Goal: Task Accomplishment & Management: Use online tool/utility

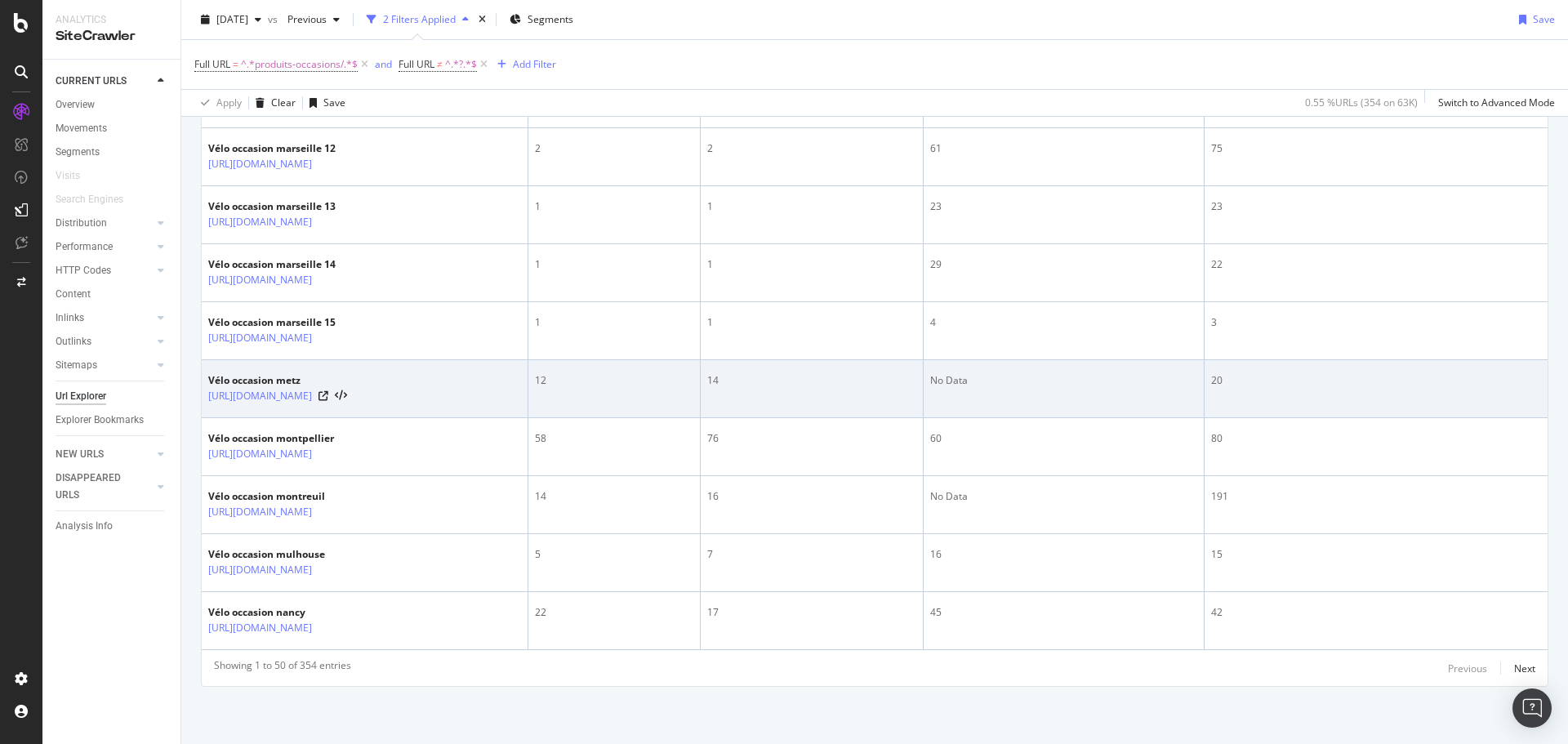
scroll to position [3601, 0]
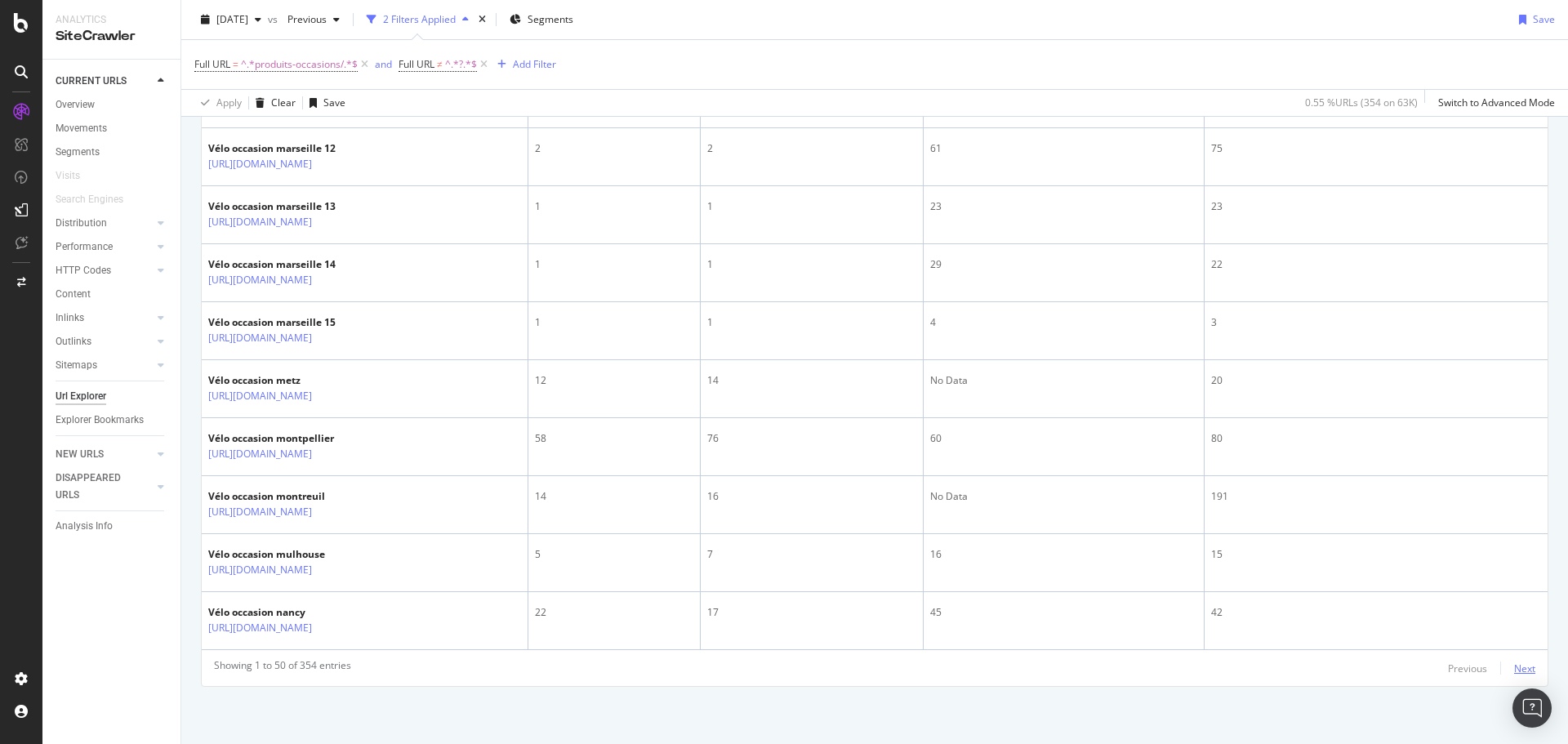
click at [1515, 667] on div "Next" at bounding box center [1525, 668] width 21 height 14
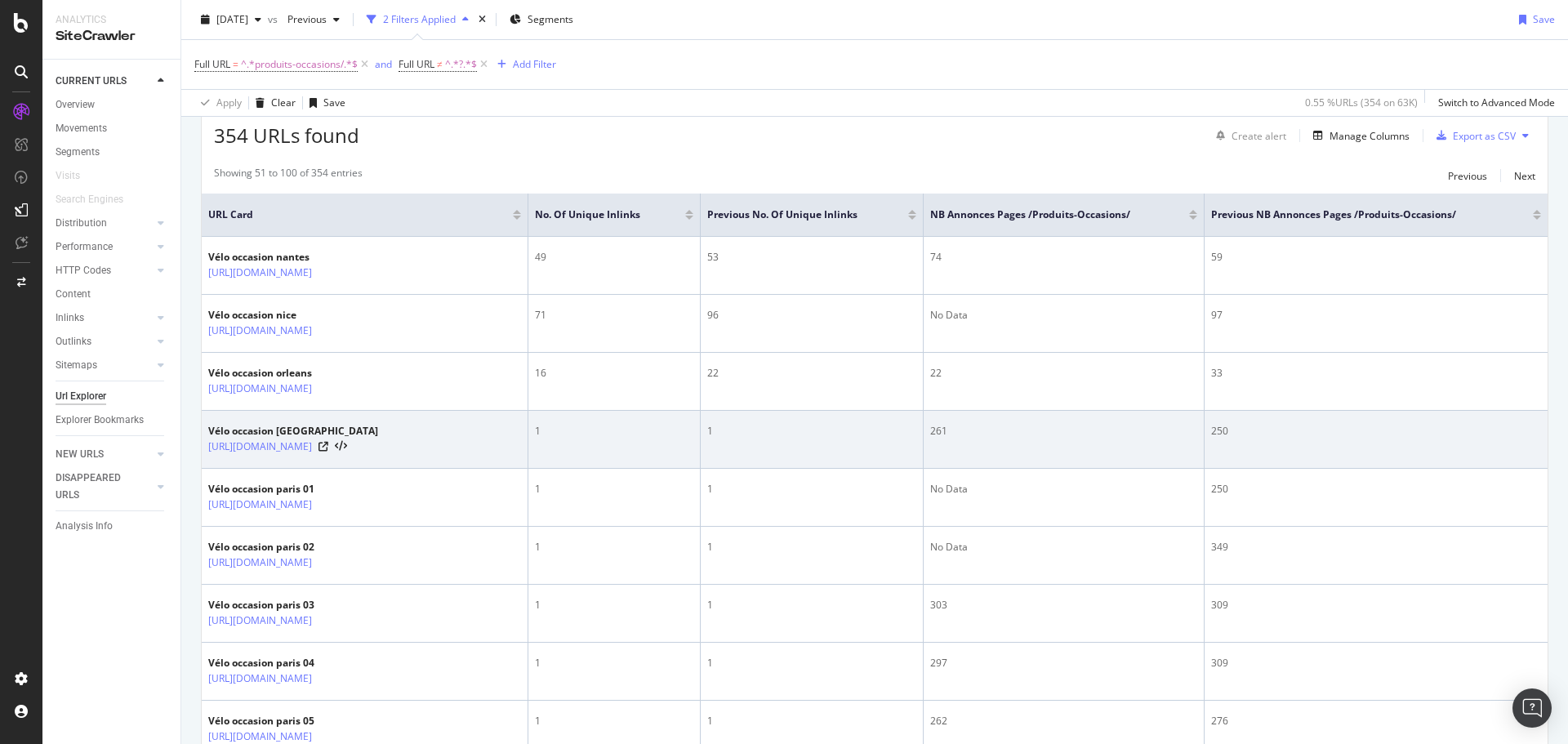
scroll to position [326, 0]
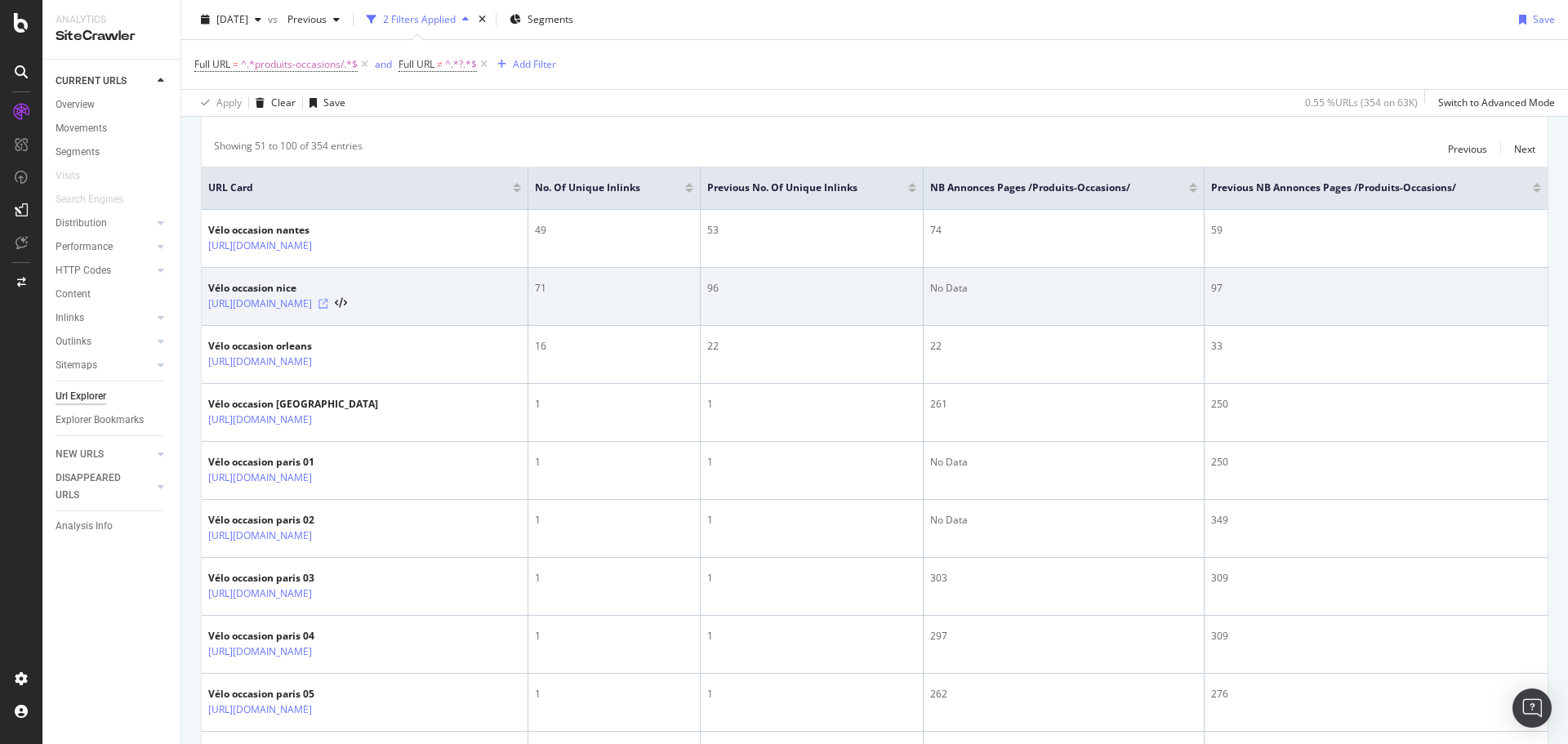
click at [328, 308] on icon at bounding box center [324, 303] width 10 height 10
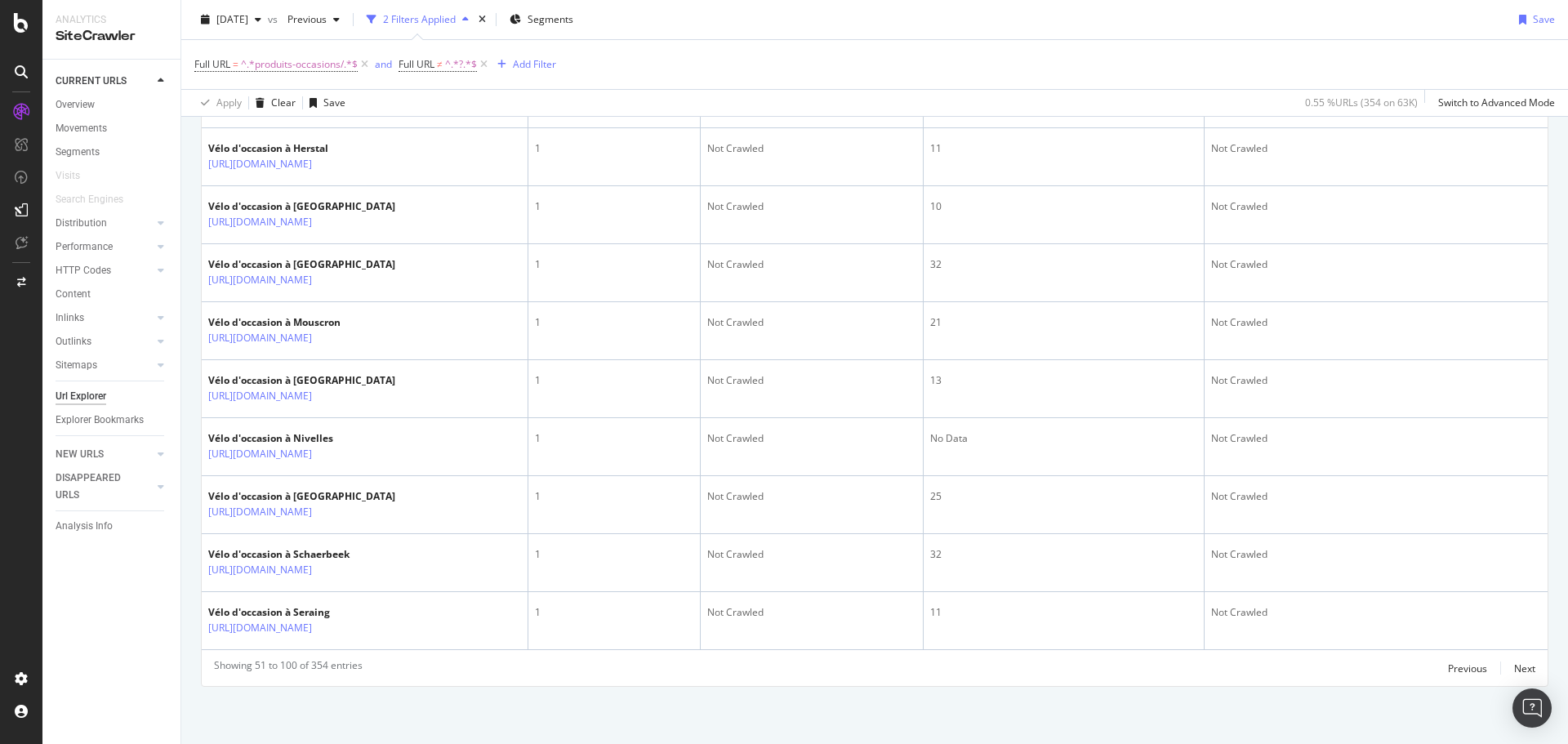
scroll to position [3021, 0]
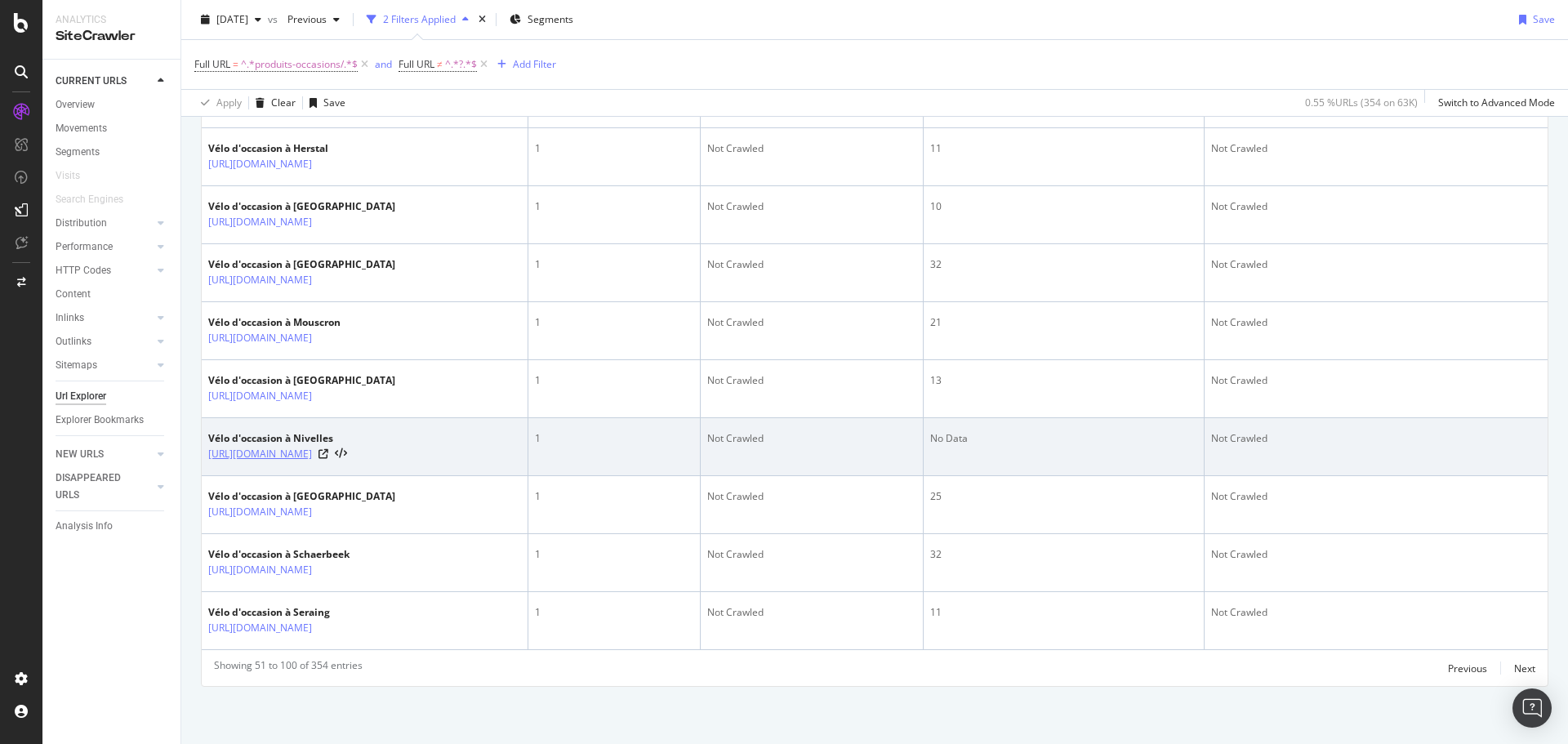
scroll to position [3601, 0]
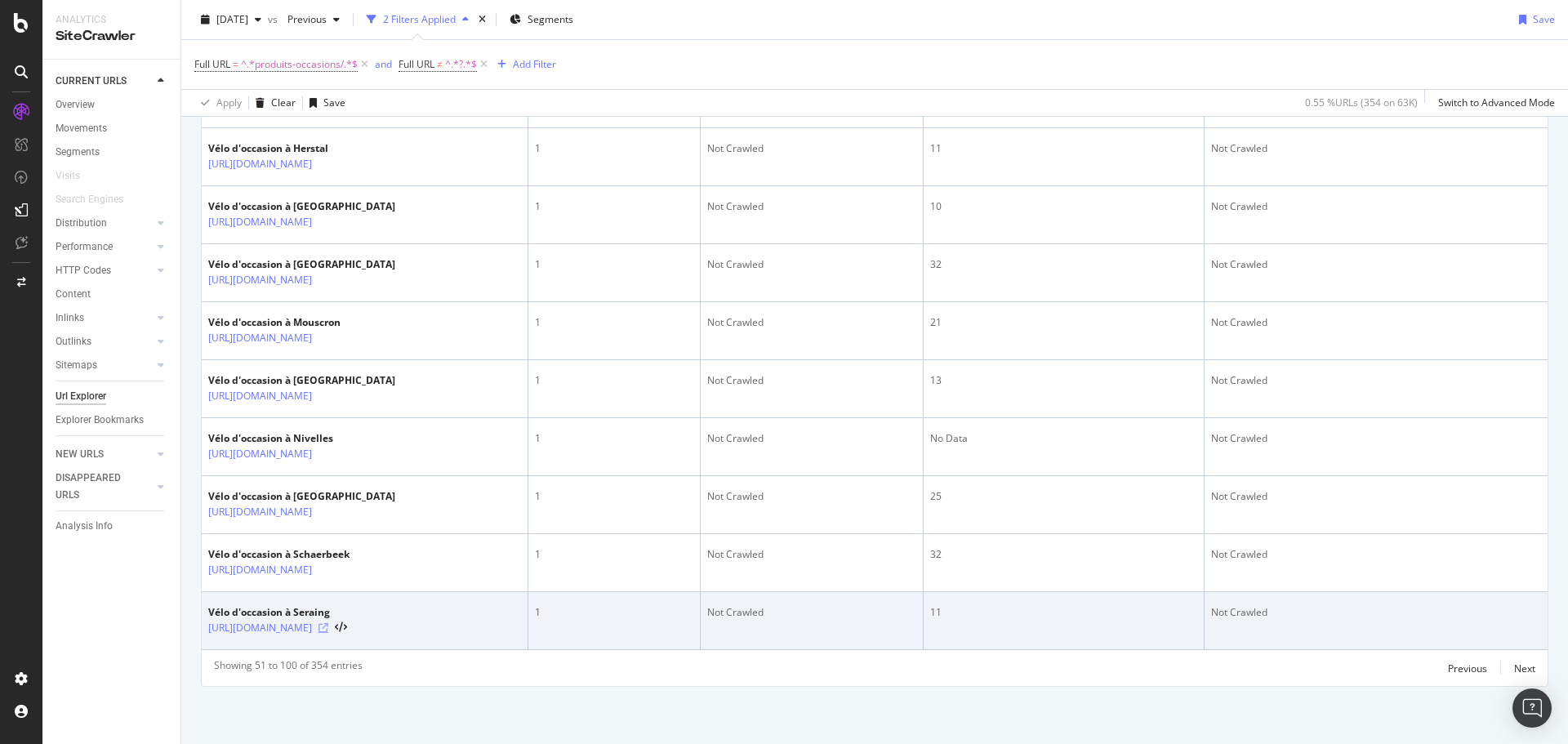
click at [328, 623] on icon at bounding box center [324, 628] width 10 height 10
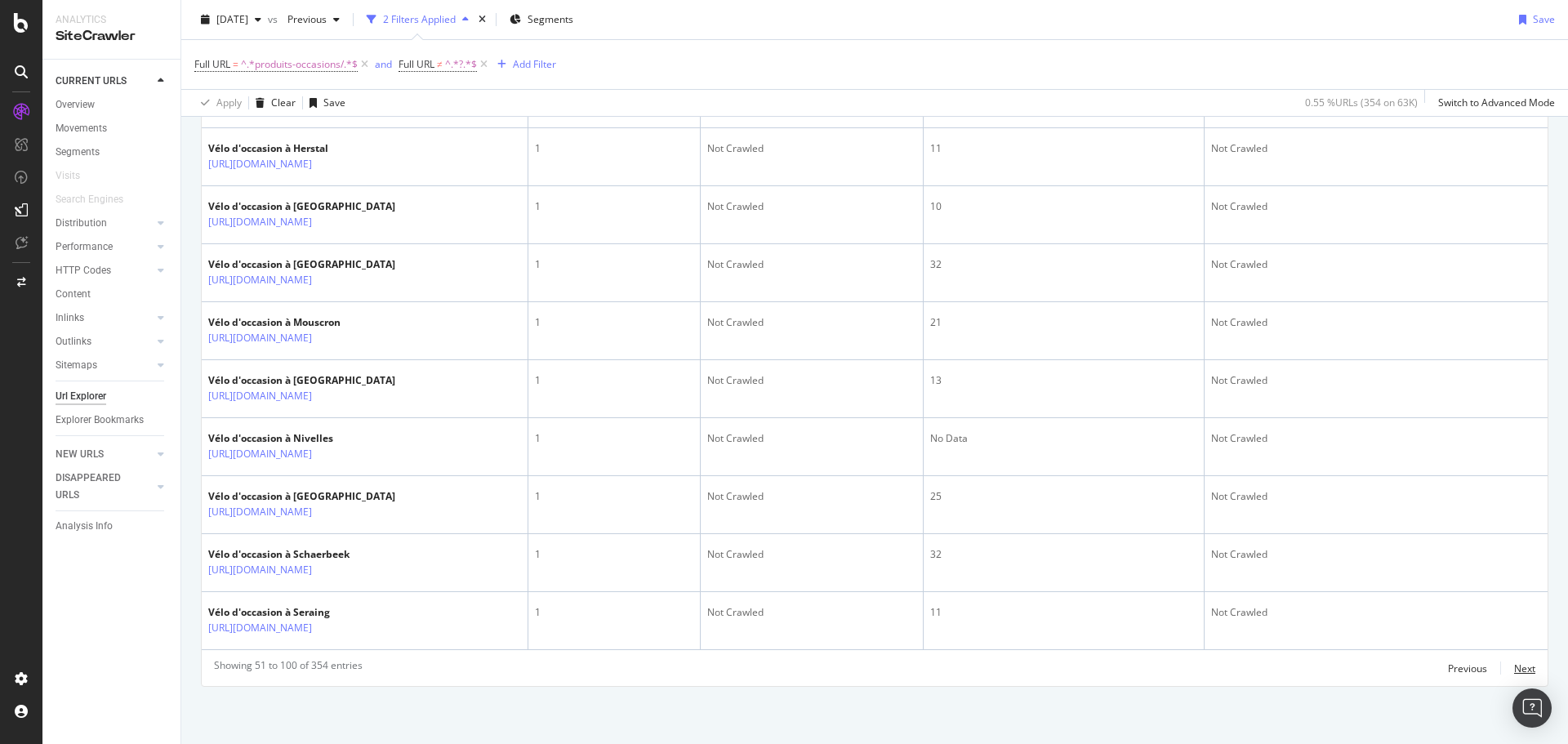
click at [1502, 658] on div "Previous Next" at bounding box center [1492, 668] width 88 height 20
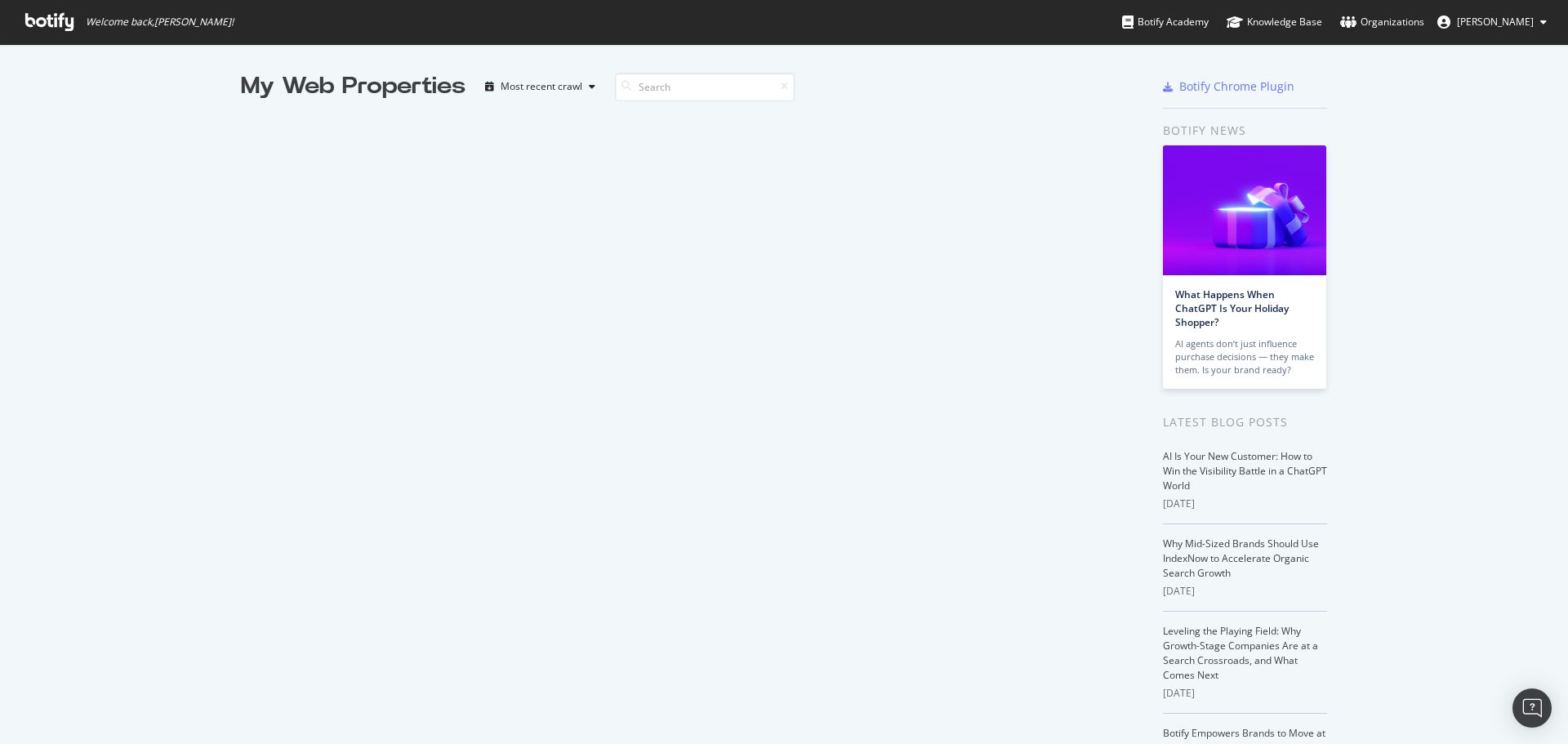
scroll to position [732, 1544]
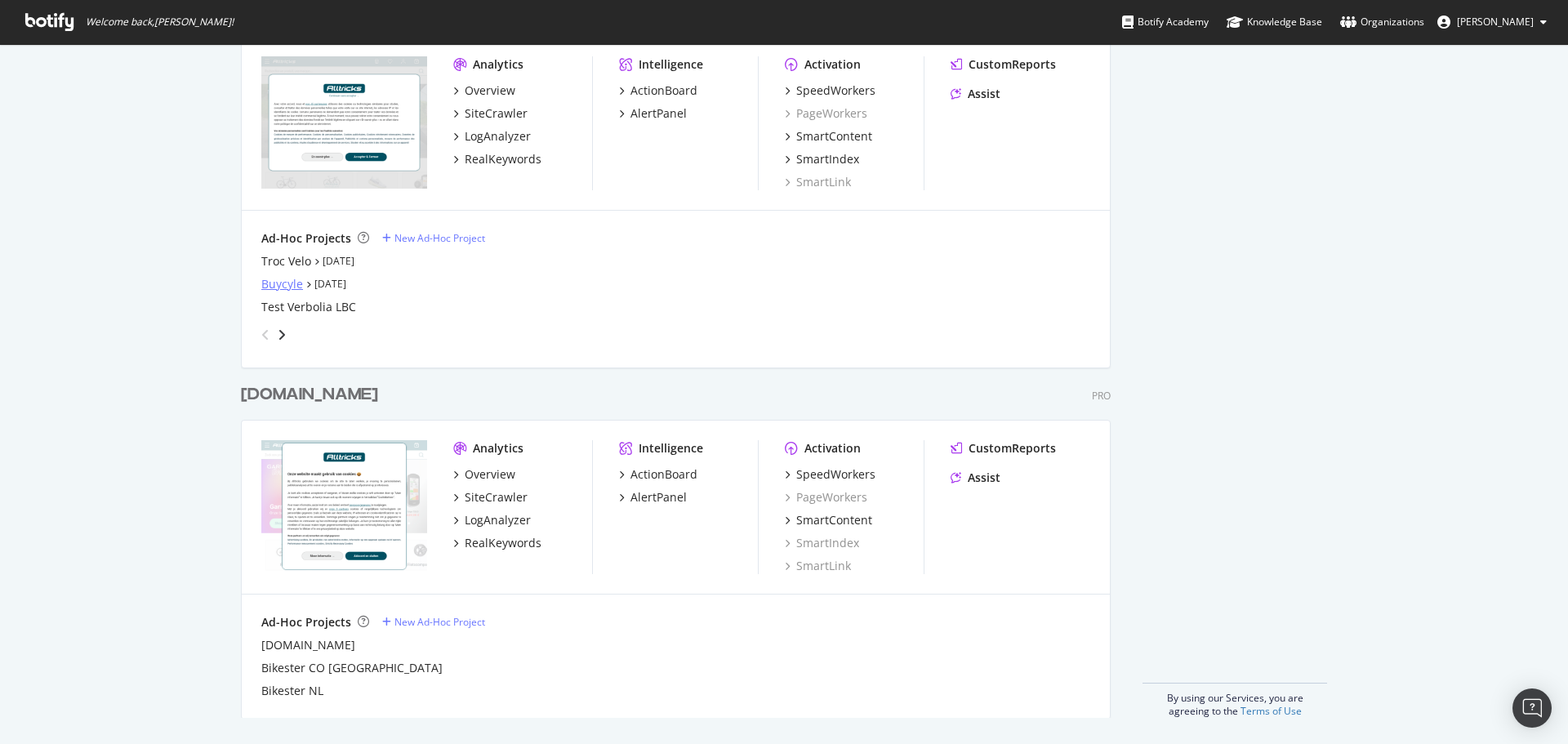
click at [281, 282] on div "Buycyle" at bounding box center [283, 284] width 42 height 16
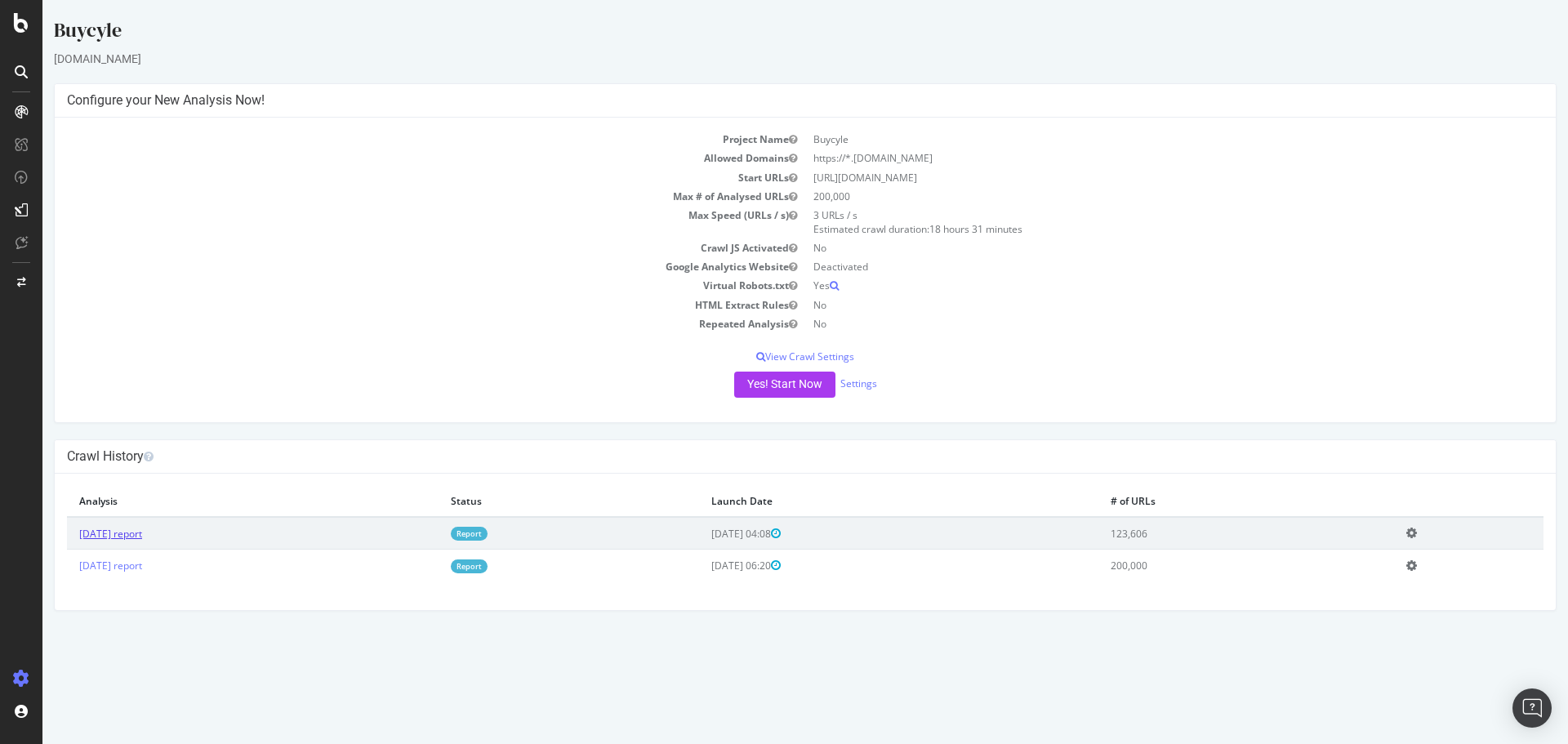
click at [142, 537] on link "2025 Aug. 18th report" at bounding box center [110, 533] width 63 height 14
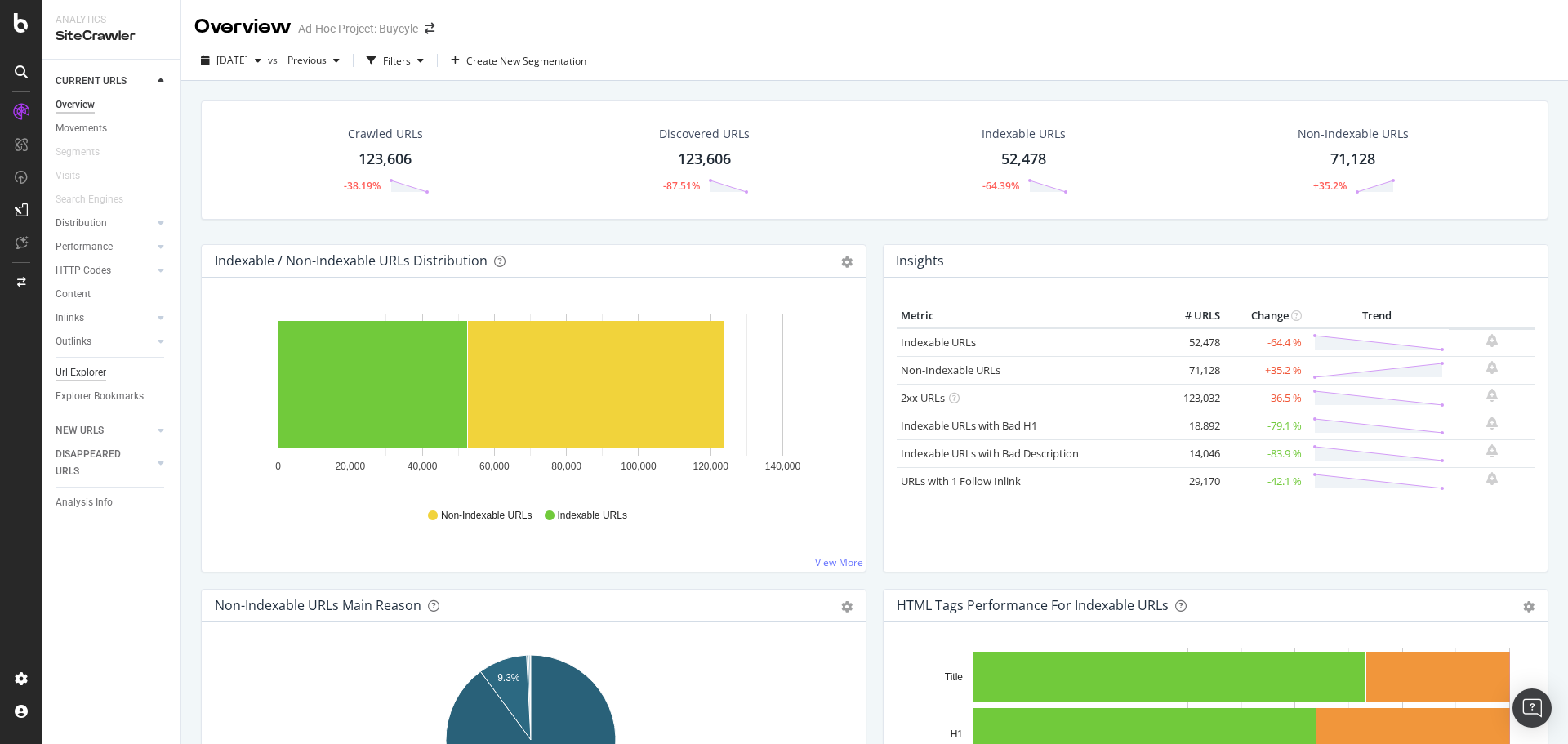
click at [73, 369] on div "Url Explorer" at bounding box center [80, 373] width 50 height 17
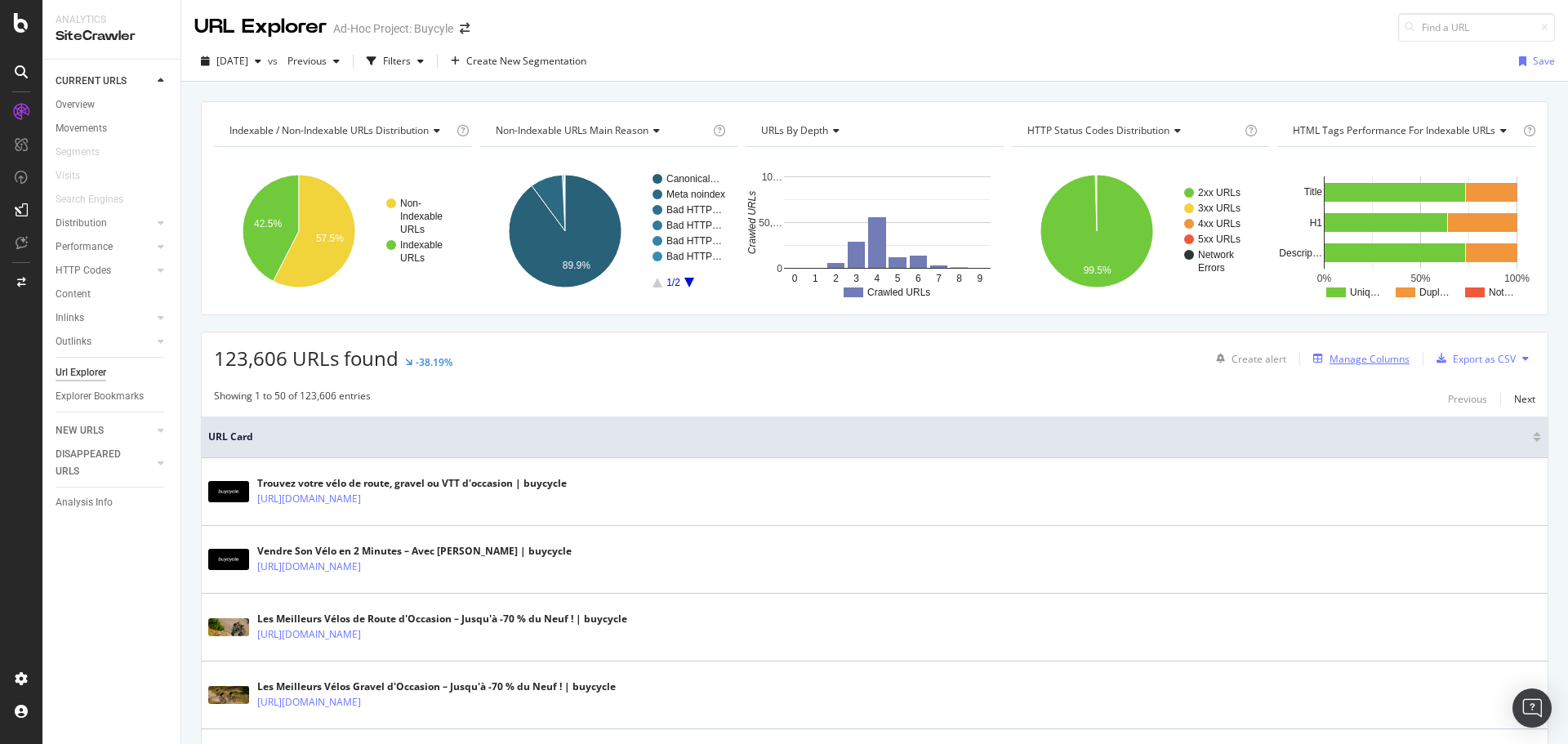
click at [1367, 359] on div "Manage Columns" at bounding box center [1370, 359] width 80 height 14
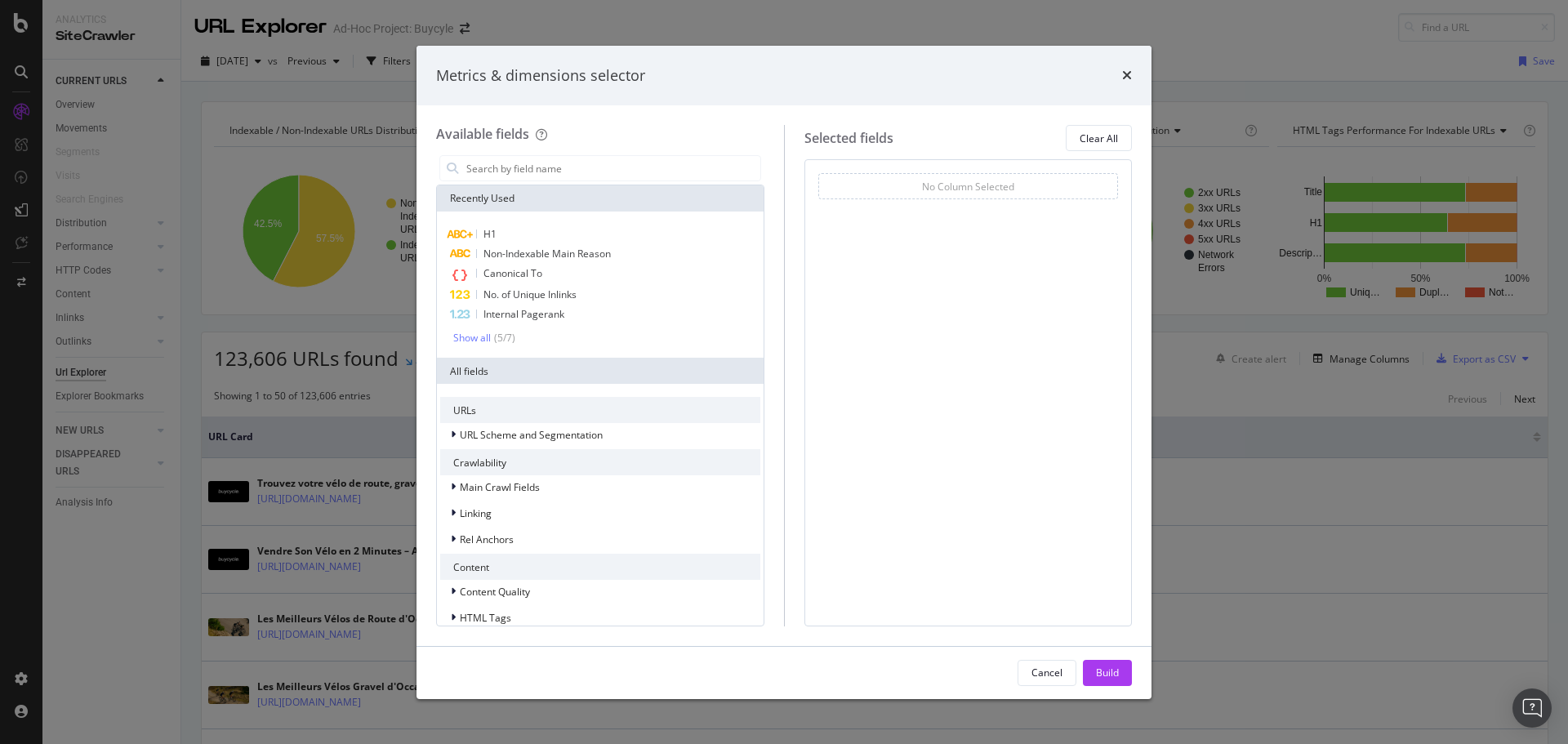
drag, startPoint x: 566, startPoint y: 181, endPoint x: 568, endPoint y: 192, distance: 11.2
click at [567, 191] on div "Recently Used H1 Non-Indexable Main Reason Canonical To No. of Unique Inlinks I…" at bounding box center [600, 389] width 328 height 474
click at [585, 229] on div "H1" at bounding box center [600, 234] width 320 height 20
click at [1094, 669] on button "Build" at bounding box center [1107, 672] width 49 height 26
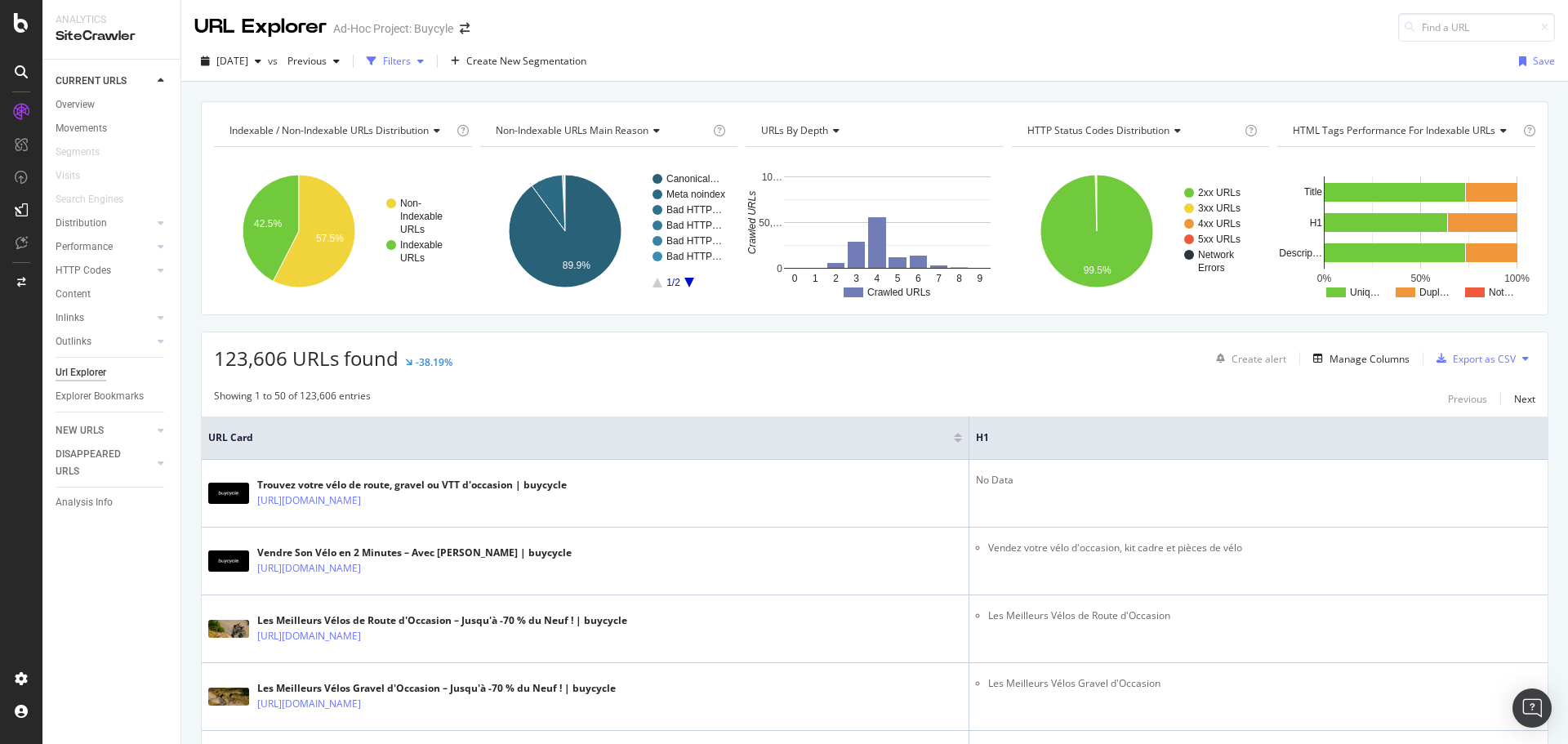
click at [411, 56] on div "Filters" at bounding box center [396, 61] width 28 height 14
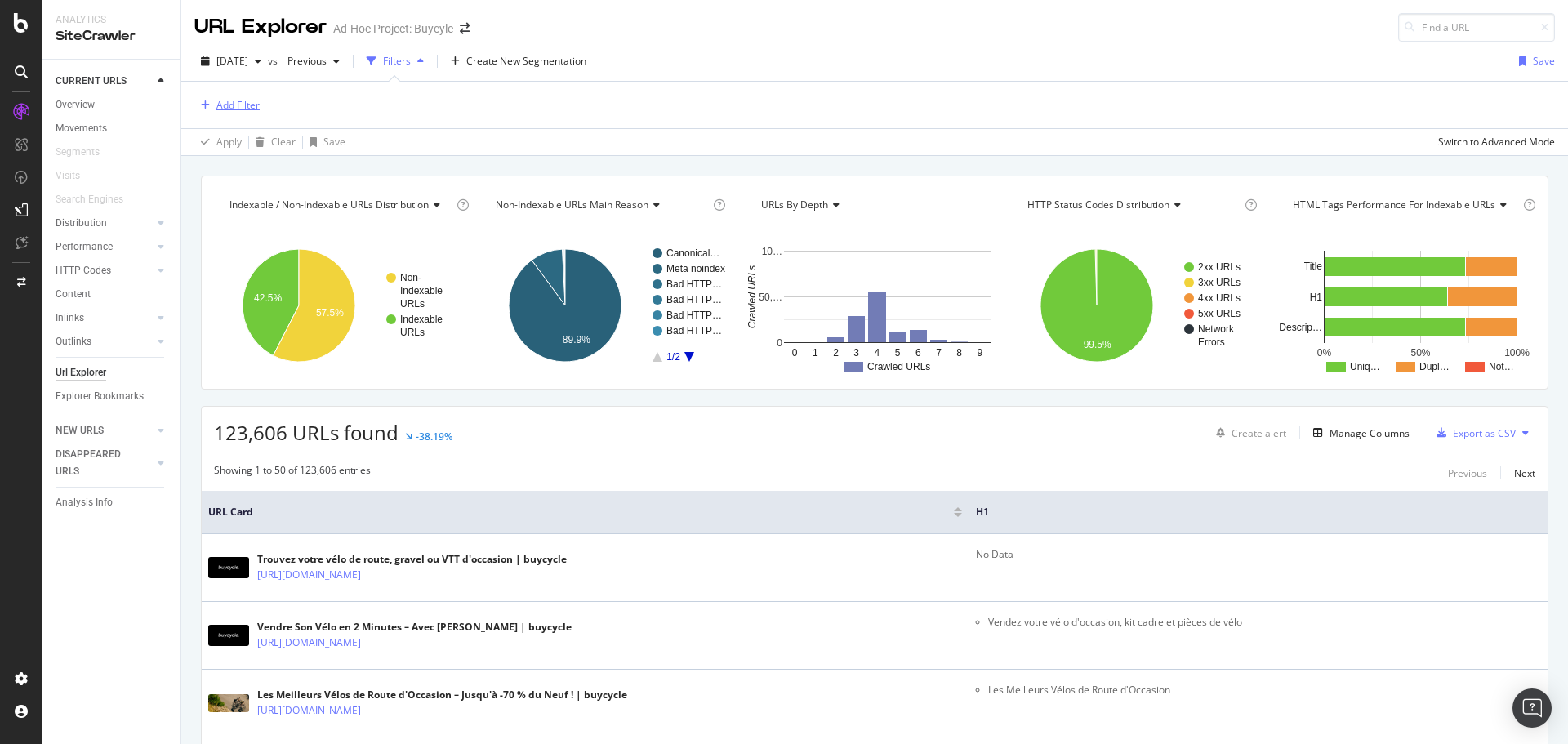
click at [248, 110] on div "Add Filter" at bounding box center [237, 105] width 43 height 14
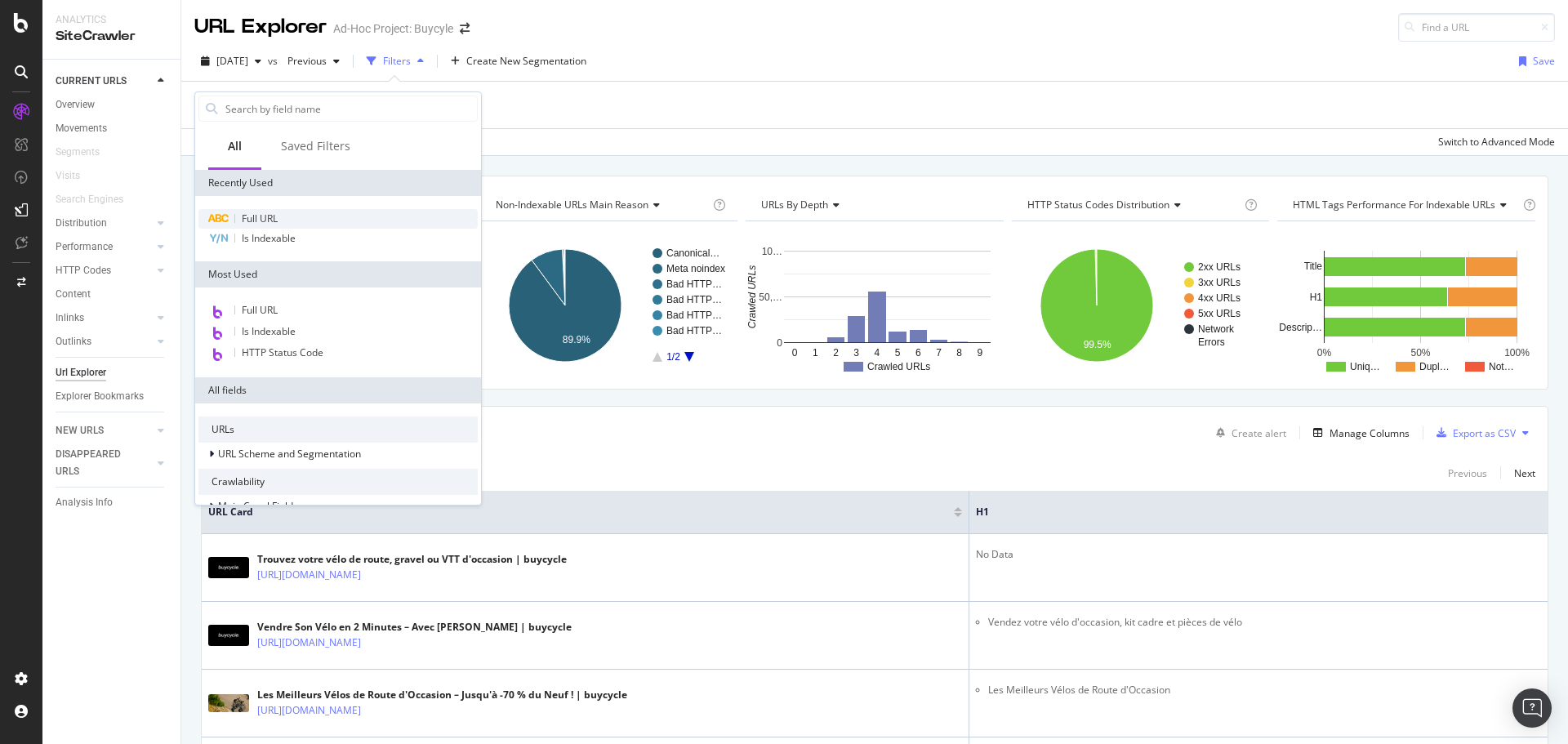
click at [262, 214] on span "Full URL" at bounding box center [260, 218] width 36 height 14
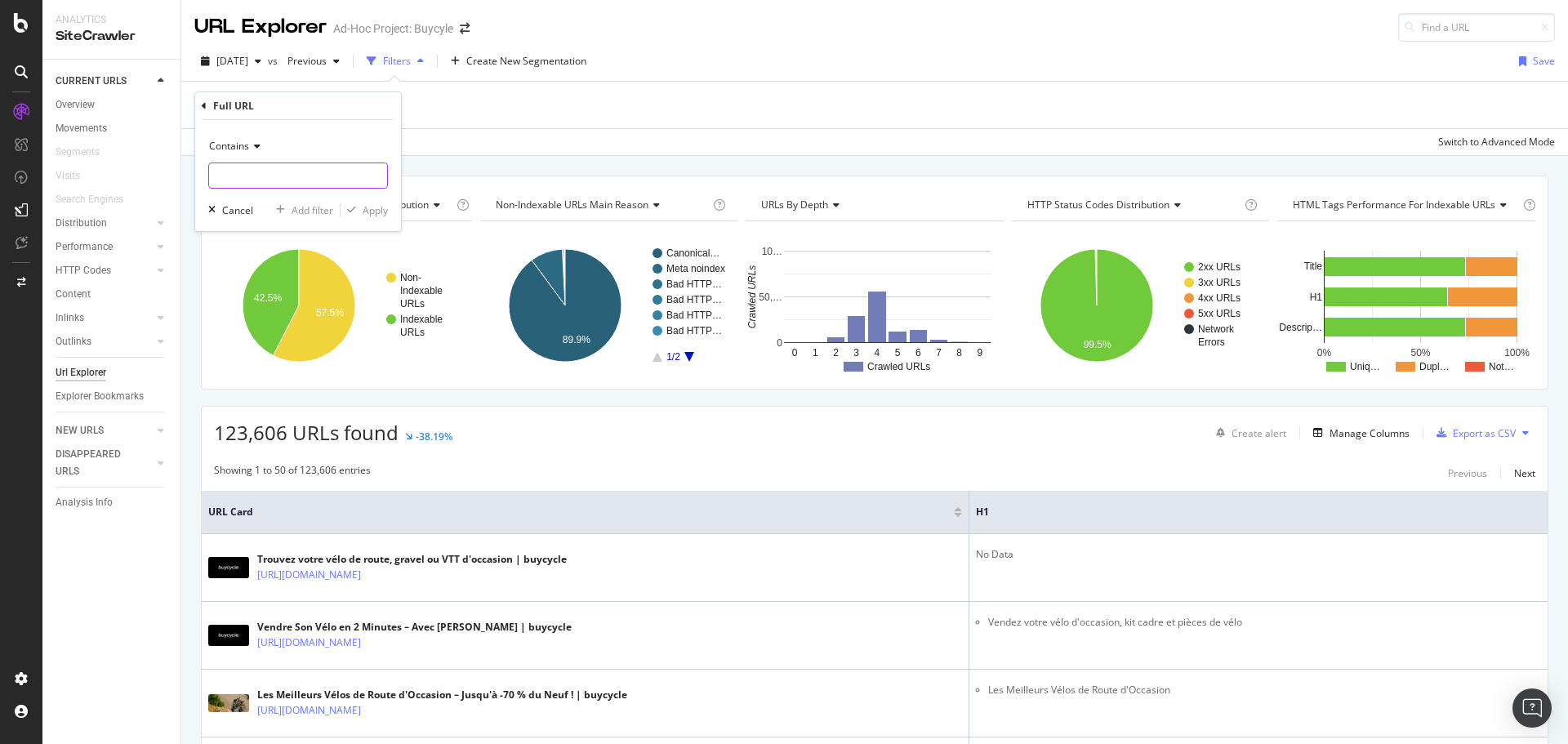
click at [266, 173] on input "text" at bounding box center [298, 175] width 178 height 26
type input "shop/brands"
click at [383, 208] on div "Apply" at bounding box center [375, 210] width 26 height 14
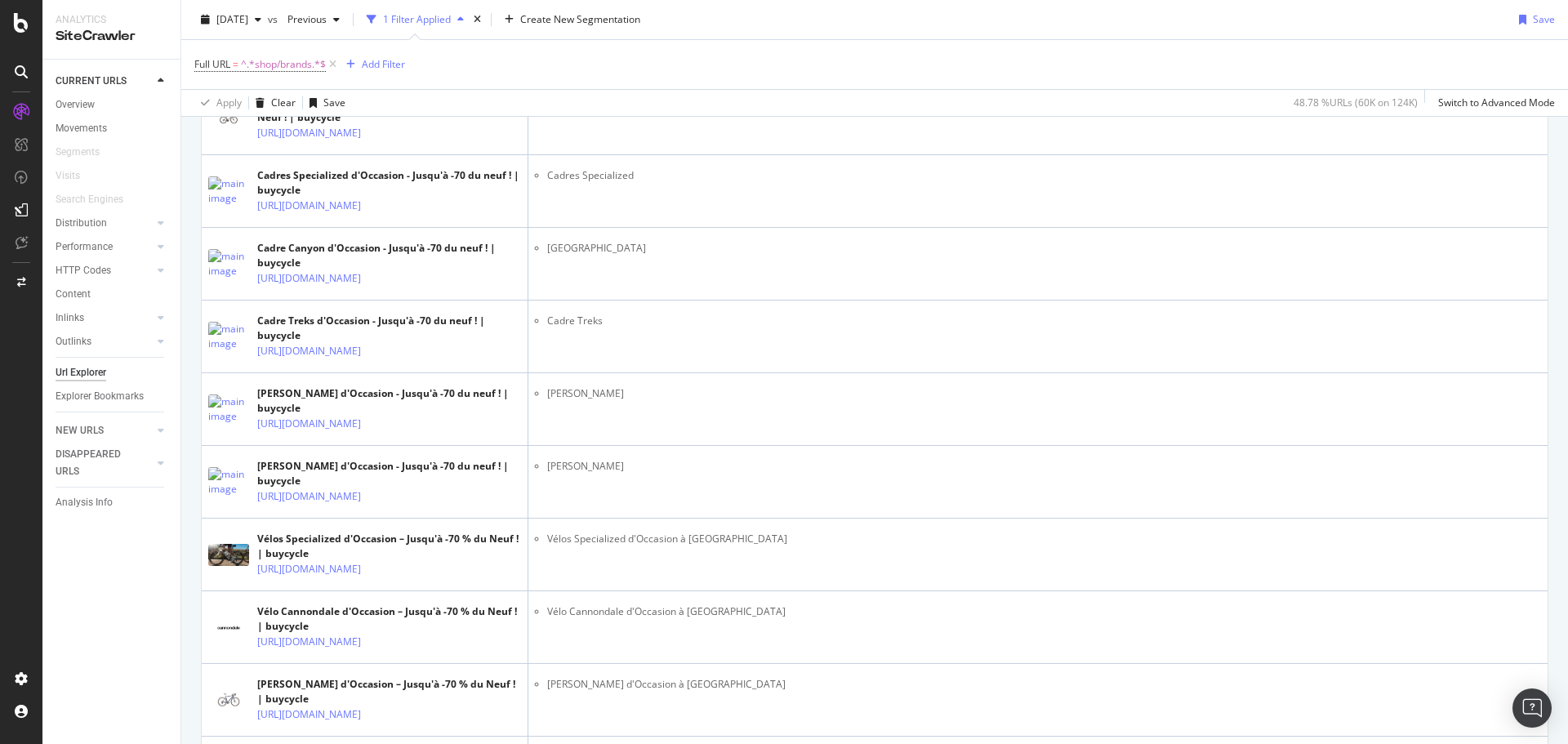
scroll to position [1061, 0]
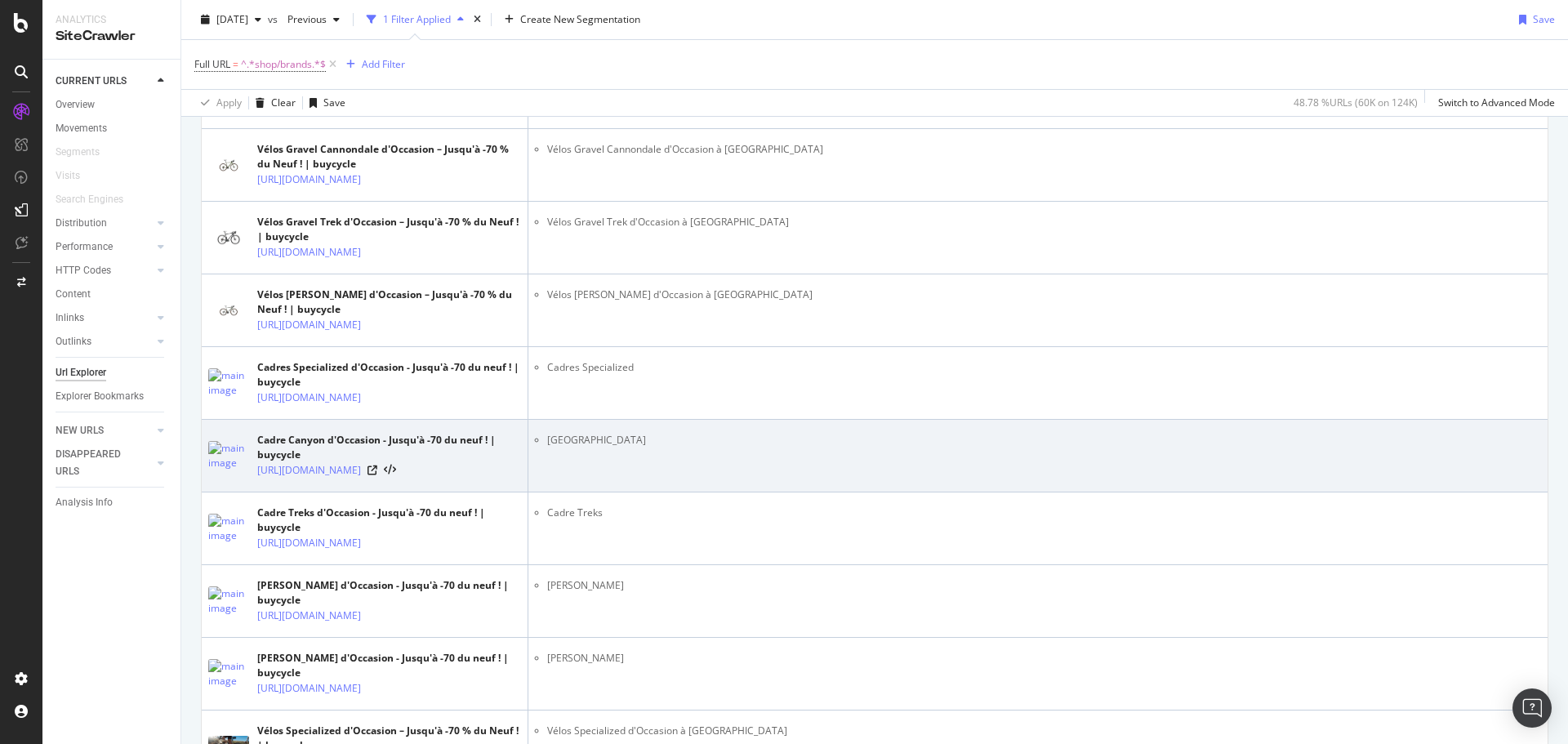
drag, startPoint x: 1022, startPoint y: 641, endPoint x: 1022, endPoint y: 653, distance: 12.0
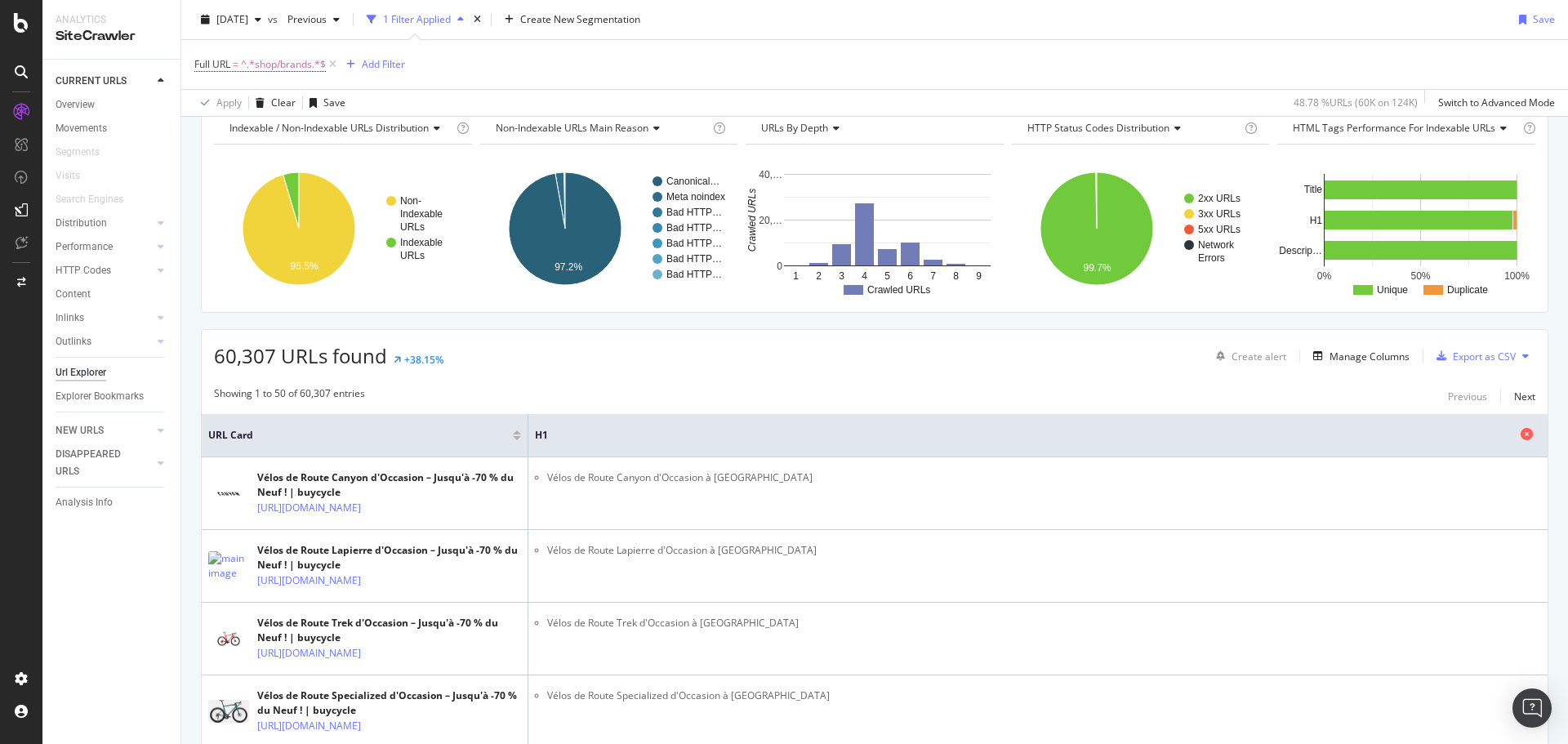
scroll to position [0, 0]
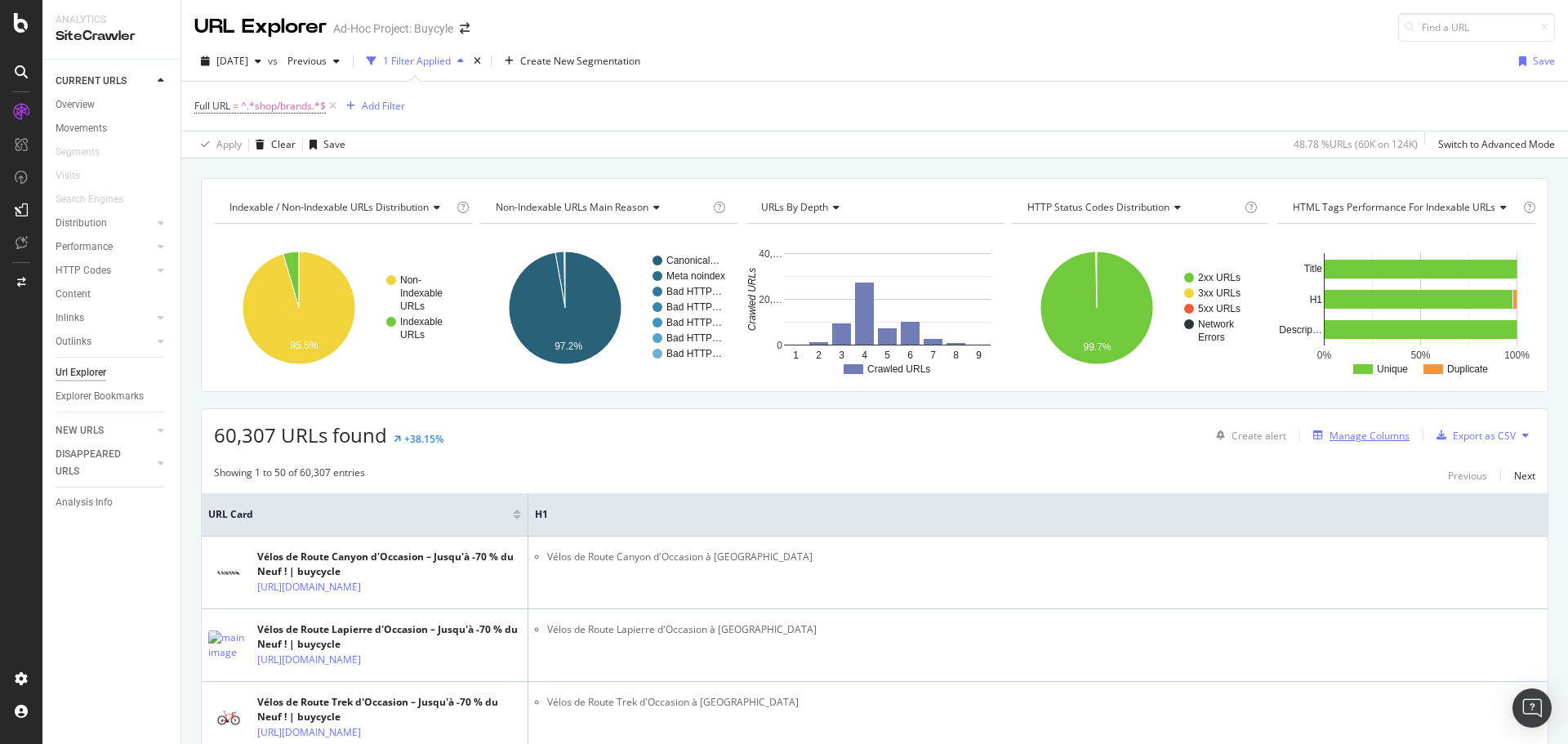
click at [1330, 430] on div "Manage Columns" at bounding box center [1370, 435] width 80 height 14
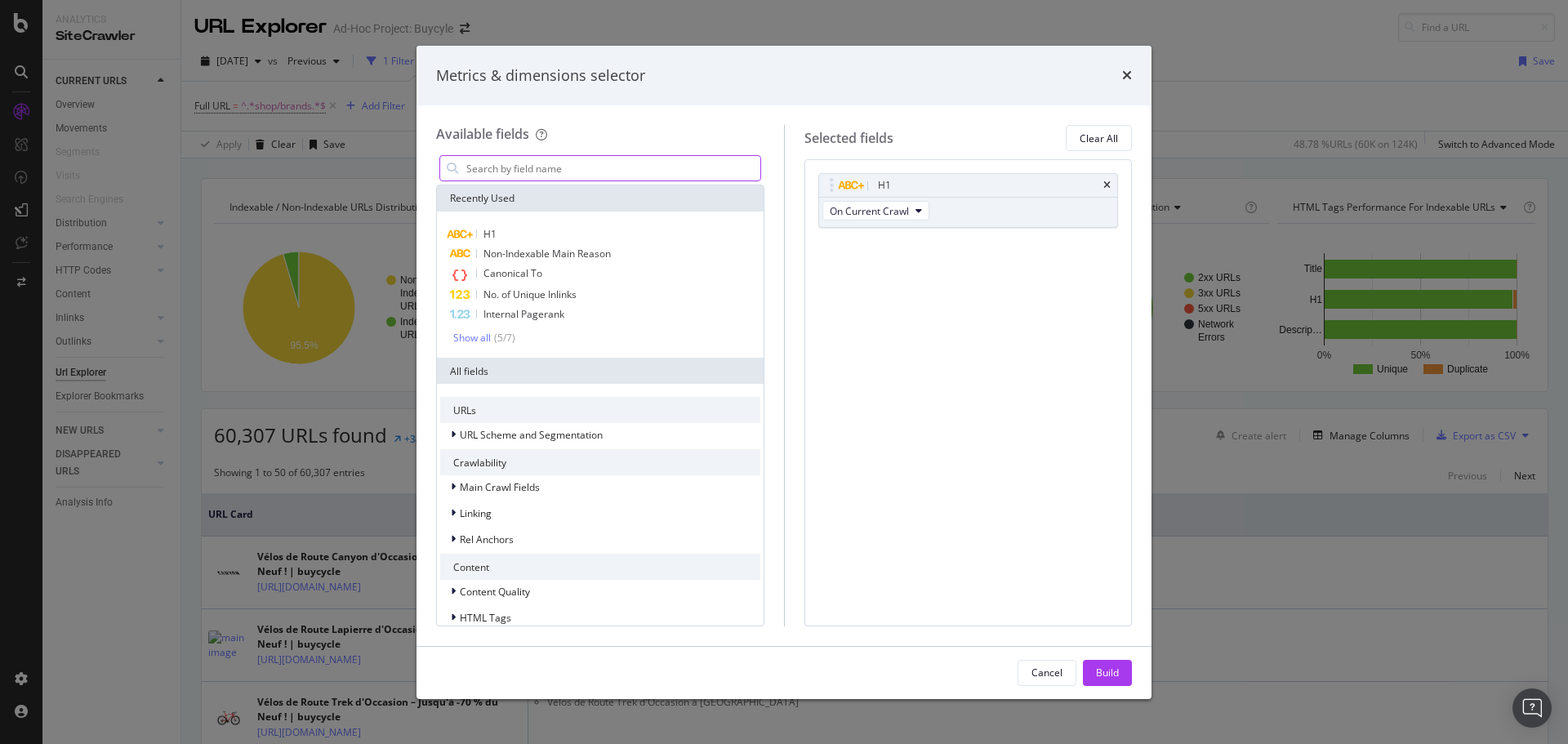
drag, startPoint x: 590, startPoint y: 166, endPoint x: 577, endPoint y: 176, distance: 16.4
click at [589, 166] on input "modal" at bounding box center [612, 168] width 296 height 25
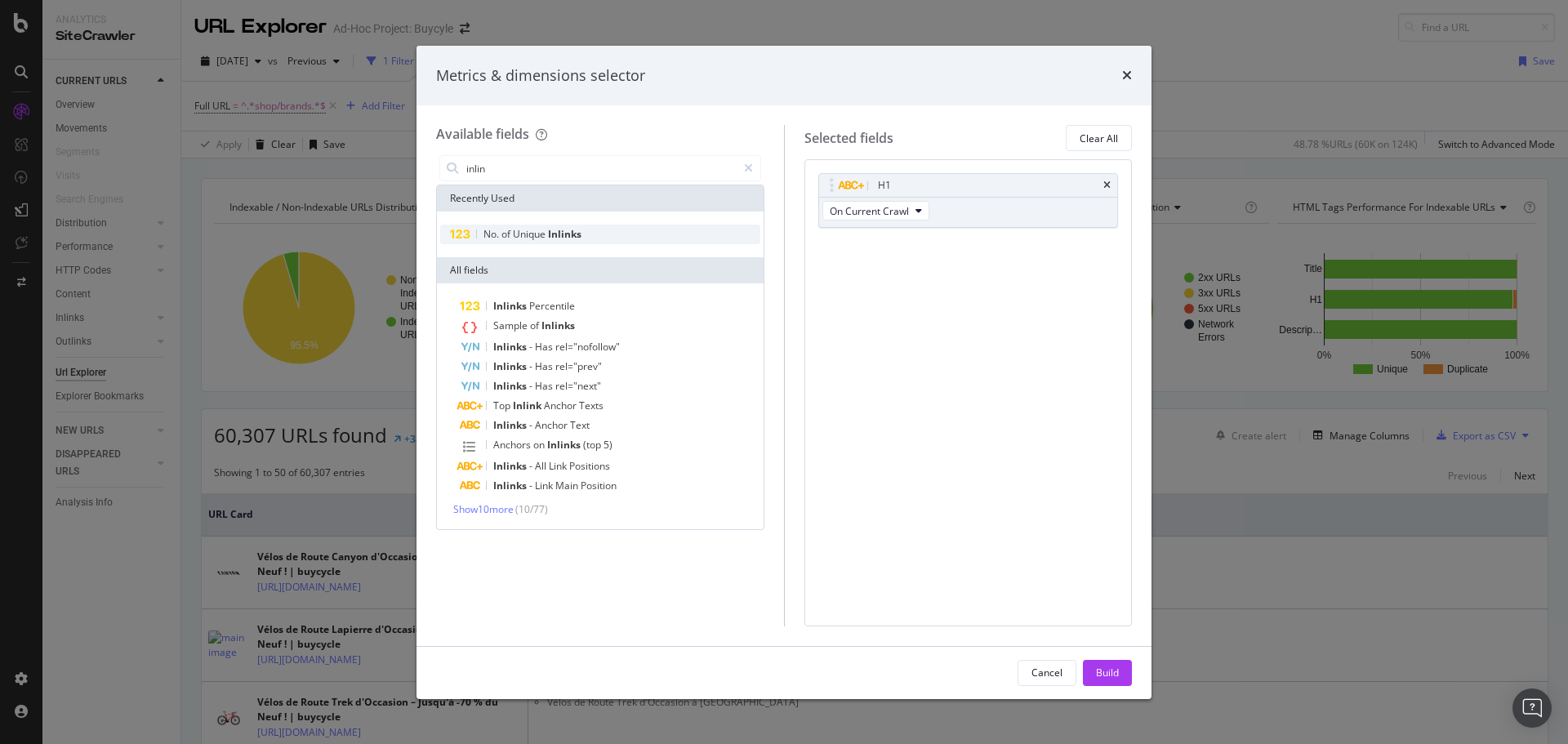
click at [607, 229] on div "No. of Unique Inlinks" at bounding box center [600, 234] width 320 height 20
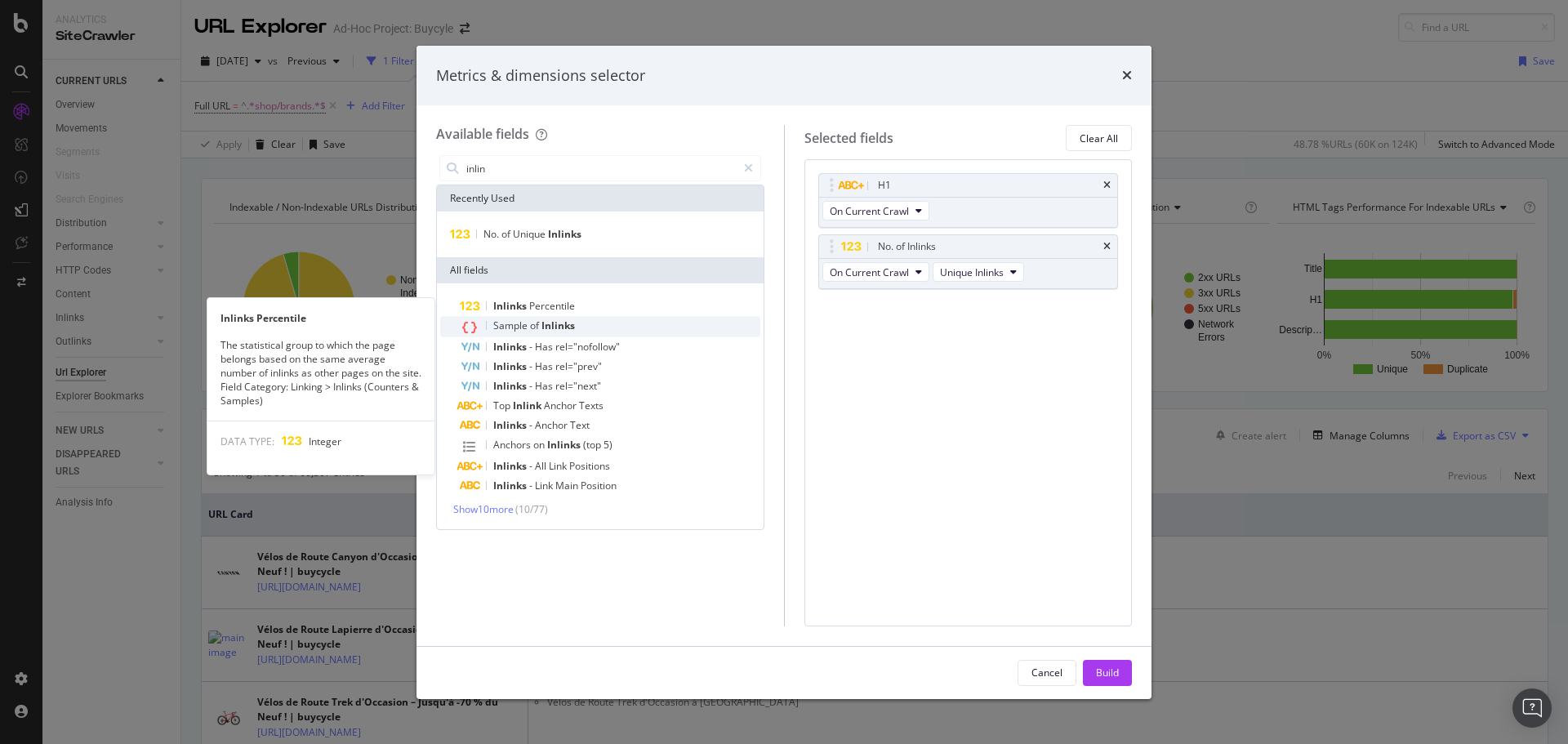
drag, startPoint x: 699, startPoint y: 314, endPoint x: 719, endPoint y: 336, distance: 29.7
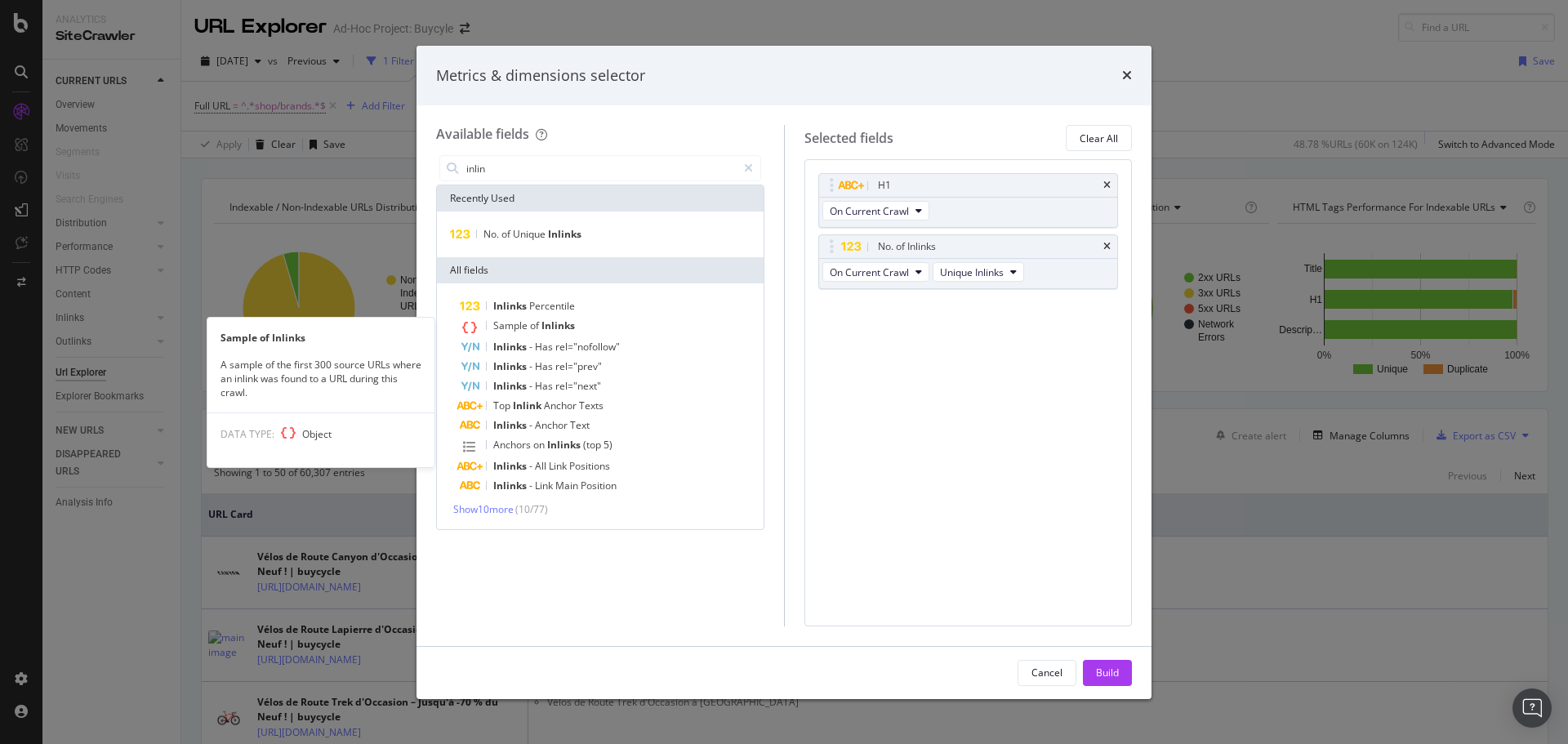
drag, startPoint x: 719, startPoint y: 336, endPoint x: 531, endPoint y: 574, distance: 303.3
click at [531, 574] on div "inlin Recently Used No. of Unique Inlinks All fields Inlinks Percentile Sample …" at bounding box center [600, 389] width 328 height 474
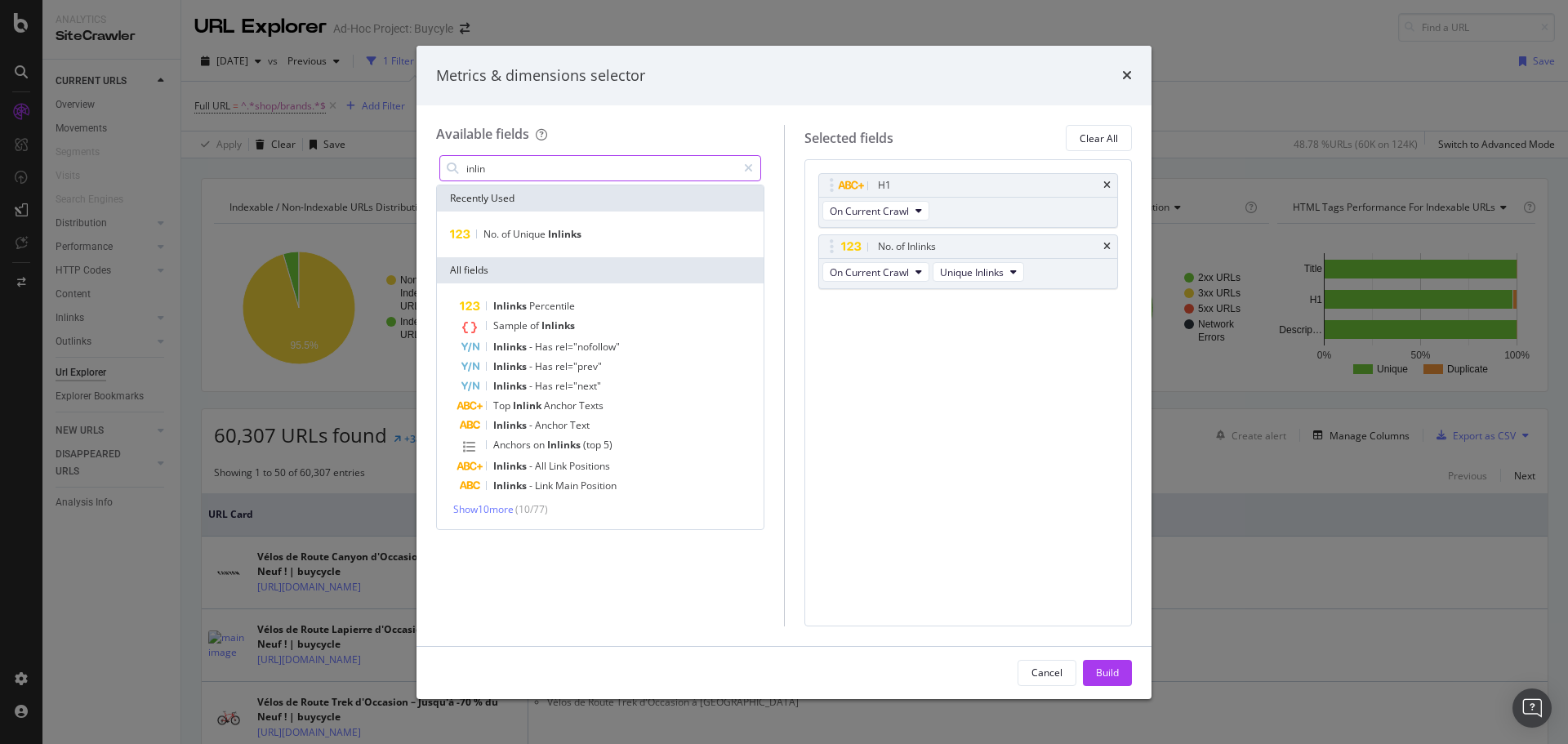
click at [518, 158] on input "inlin" at bounding box center [601, 168] width 272 height 25
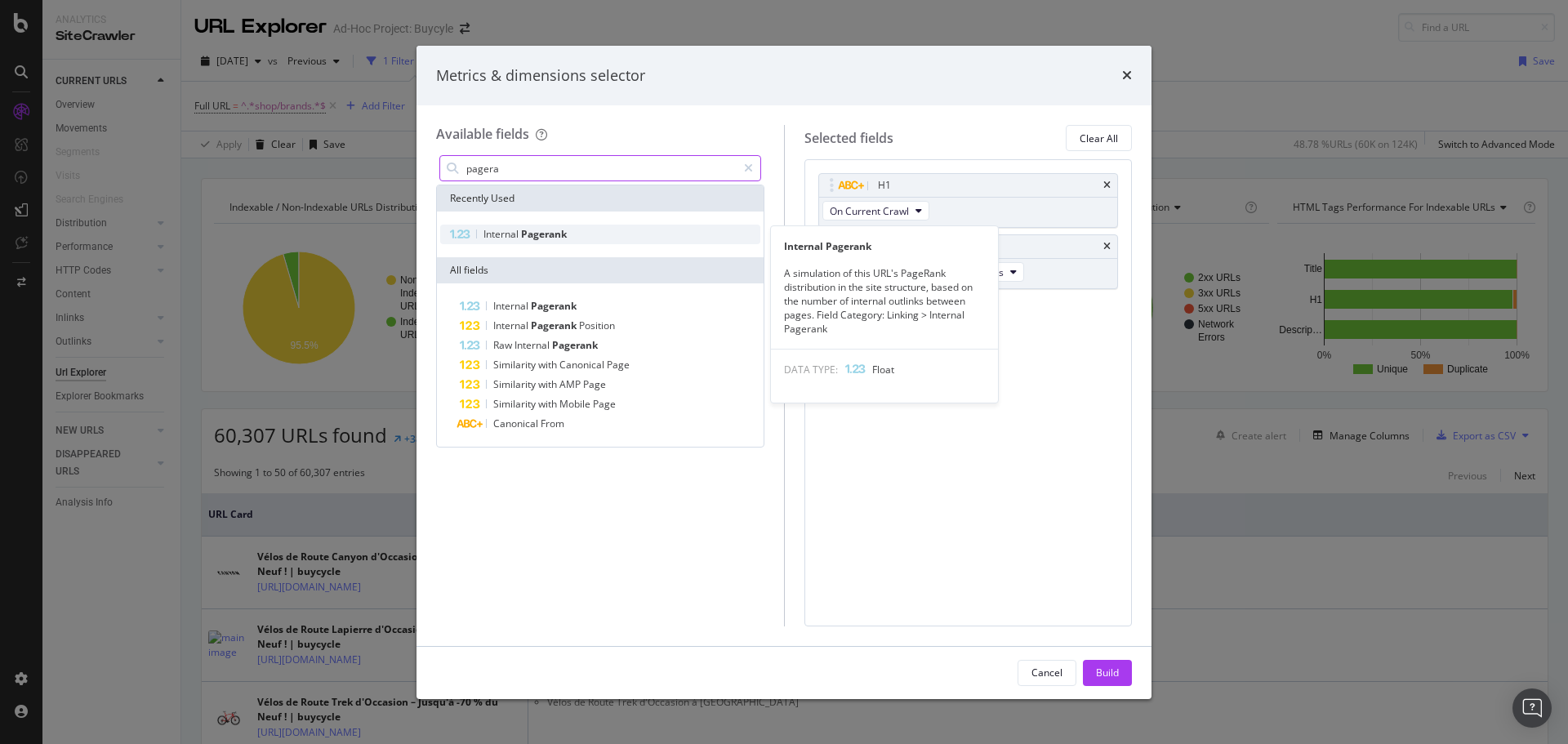
type input "pagera"
click at [508, 230] on span "Internal" at bounding box center [502, 234] width 37 height 14
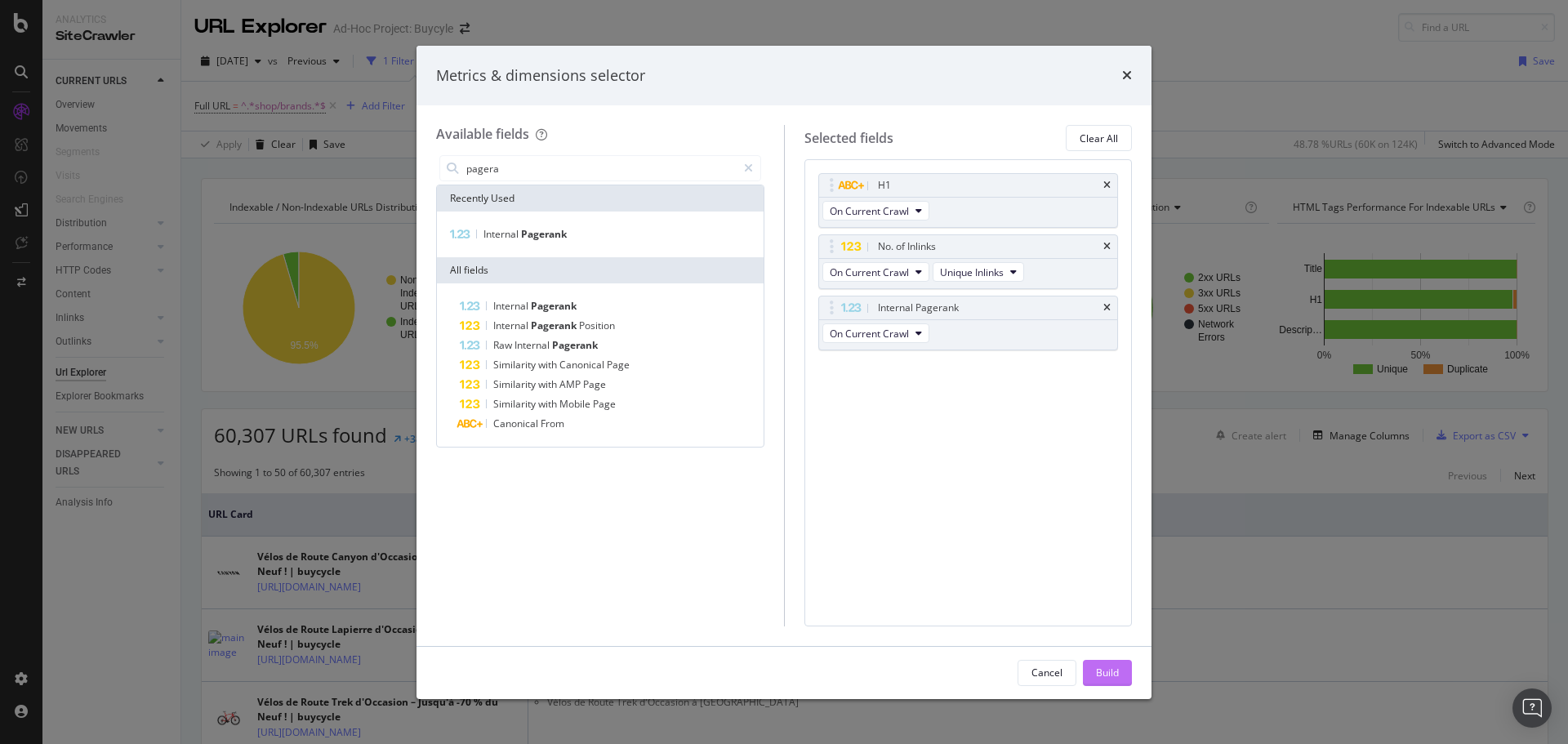
click at [1115, 665] on div "Build" at bounding box center [1108, 672] width 23 height 14
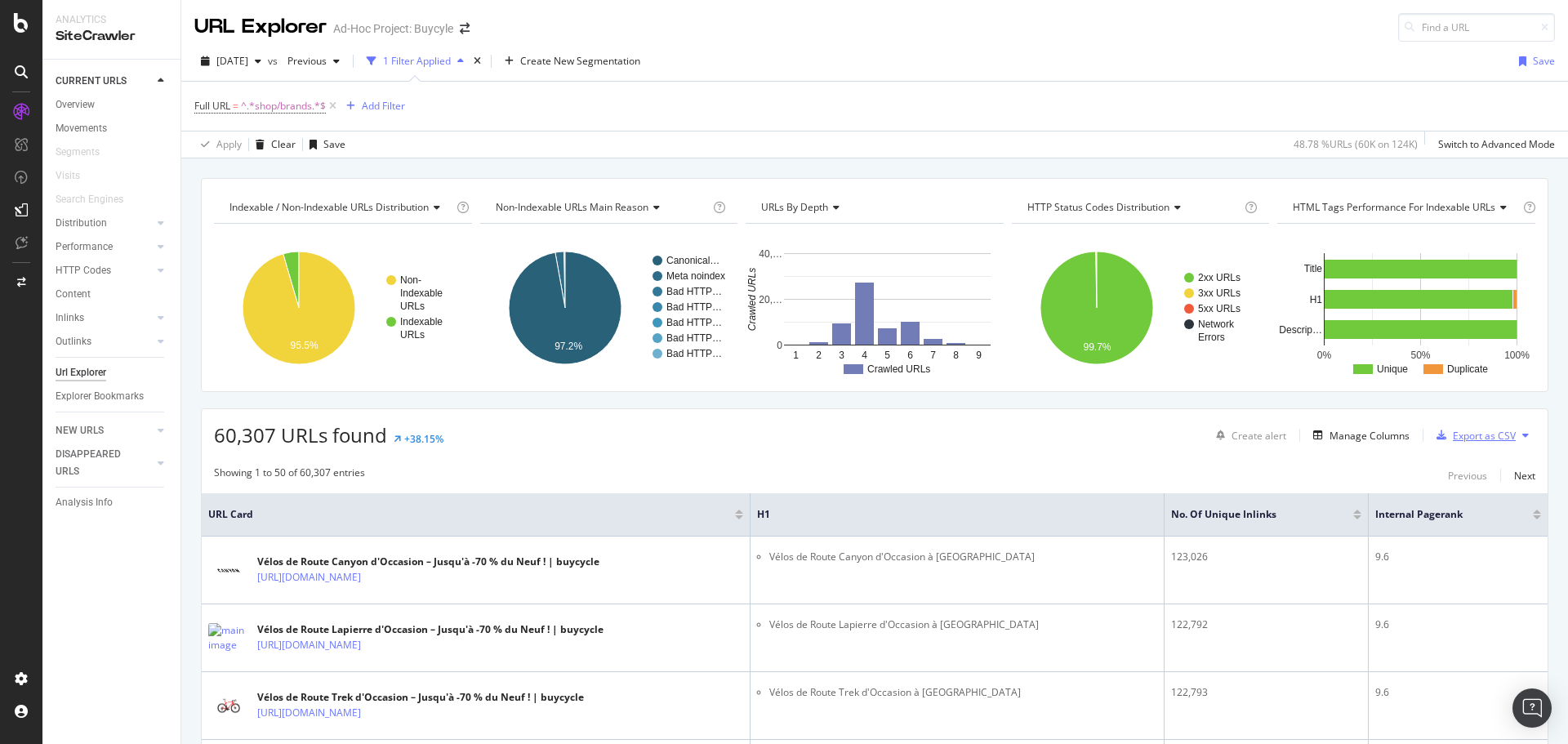
click at [1437, 439] on icon "button" at bounding box center [1441, 435] width 10 height 10
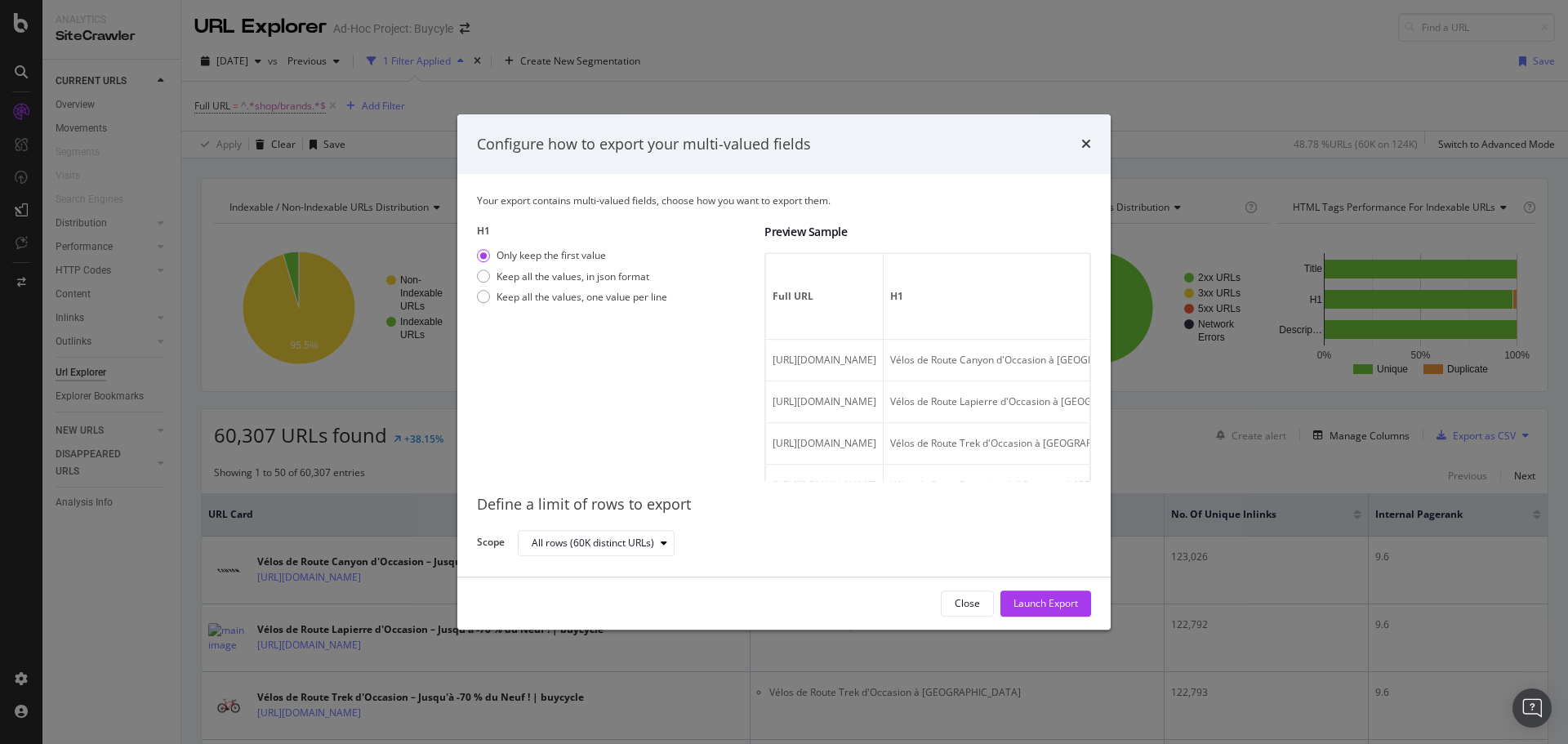
click at [1092, 138] on div "Configure how to export your multi-valued fields" at bounding box center [784, 144] width 653 height 60
click at [1091, 150] on div "Configure how to export your multi-valued fields" at bounding box center [784, 144] width 653 height 60
click at [1087, 150] on icon "times" at bounding box center [1086, 145] width 10 height 13
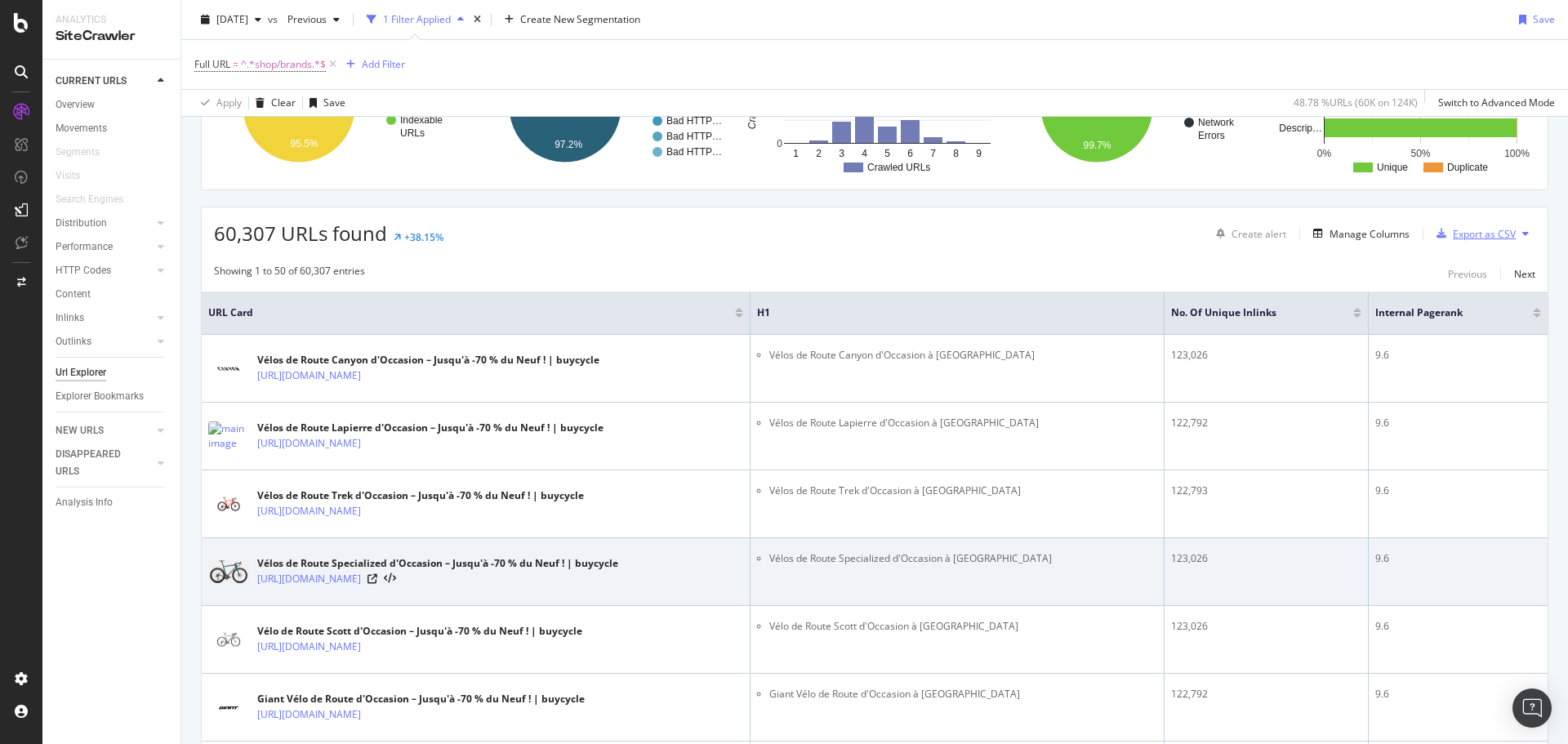
scroll to position [172, 0]
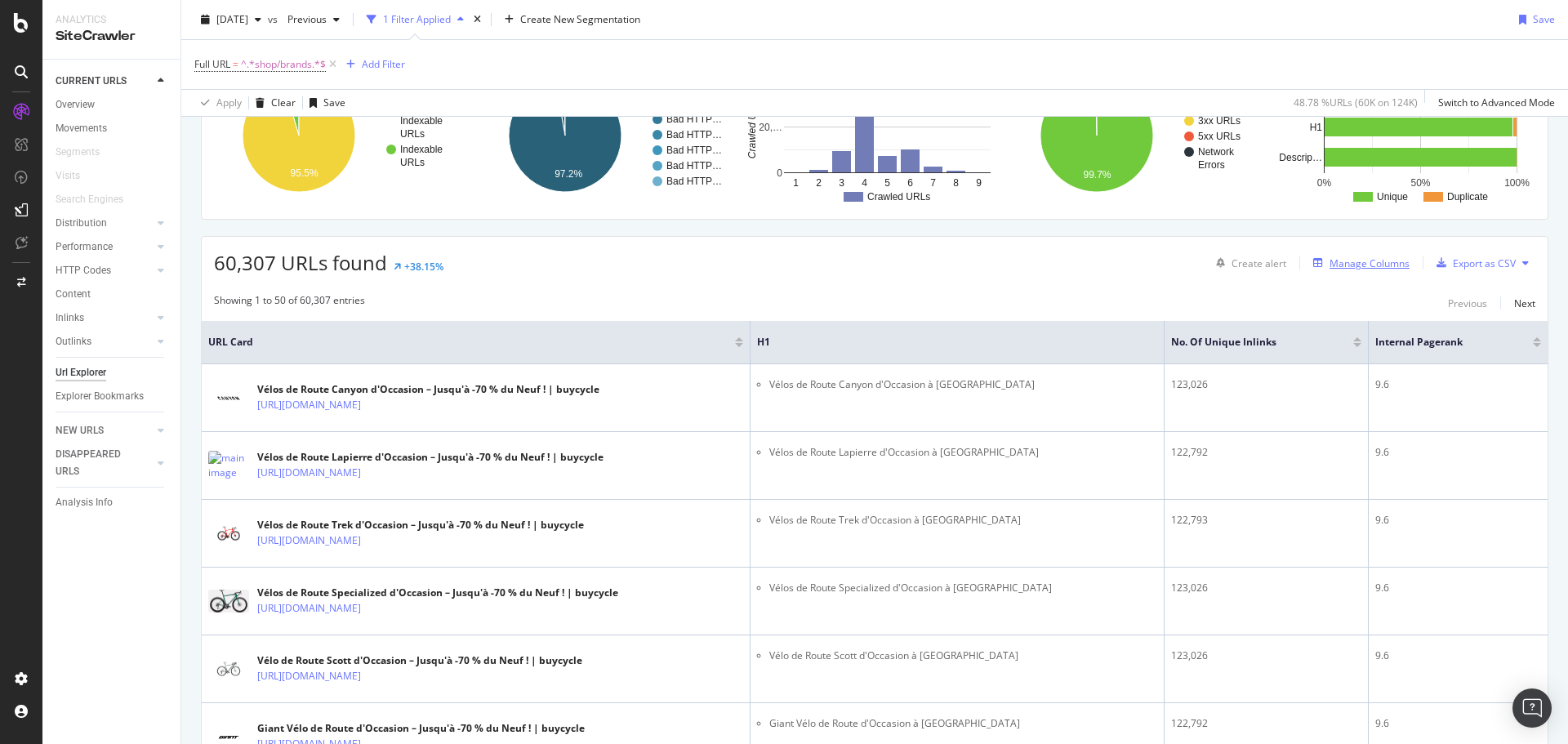
click at [1350, 264] on div "Manage Columns" at bounding box center [1370, 263] width 80 height 14
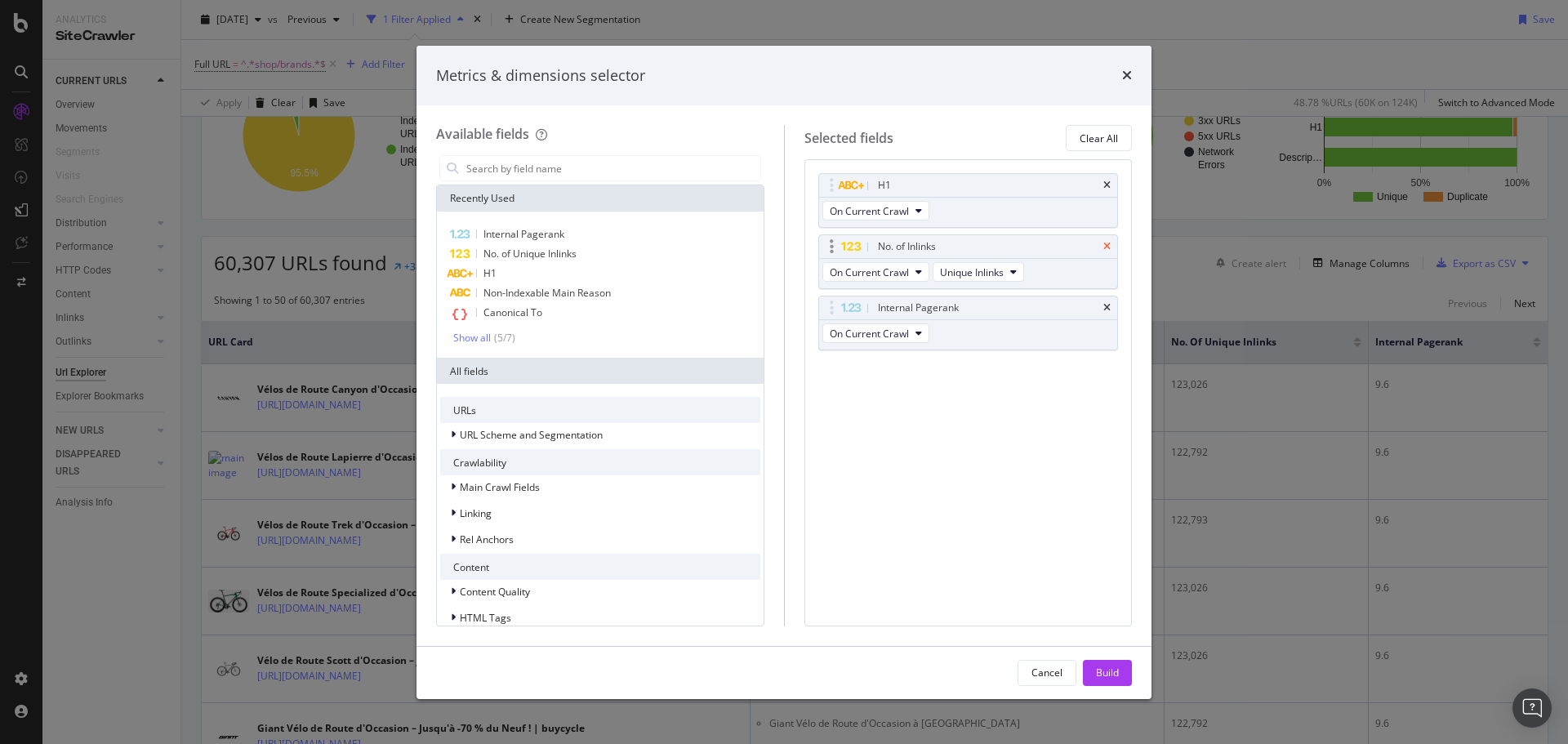
click at [1107, 245] on icon "times" at bounding box center [1107, 246] width 8 height 10
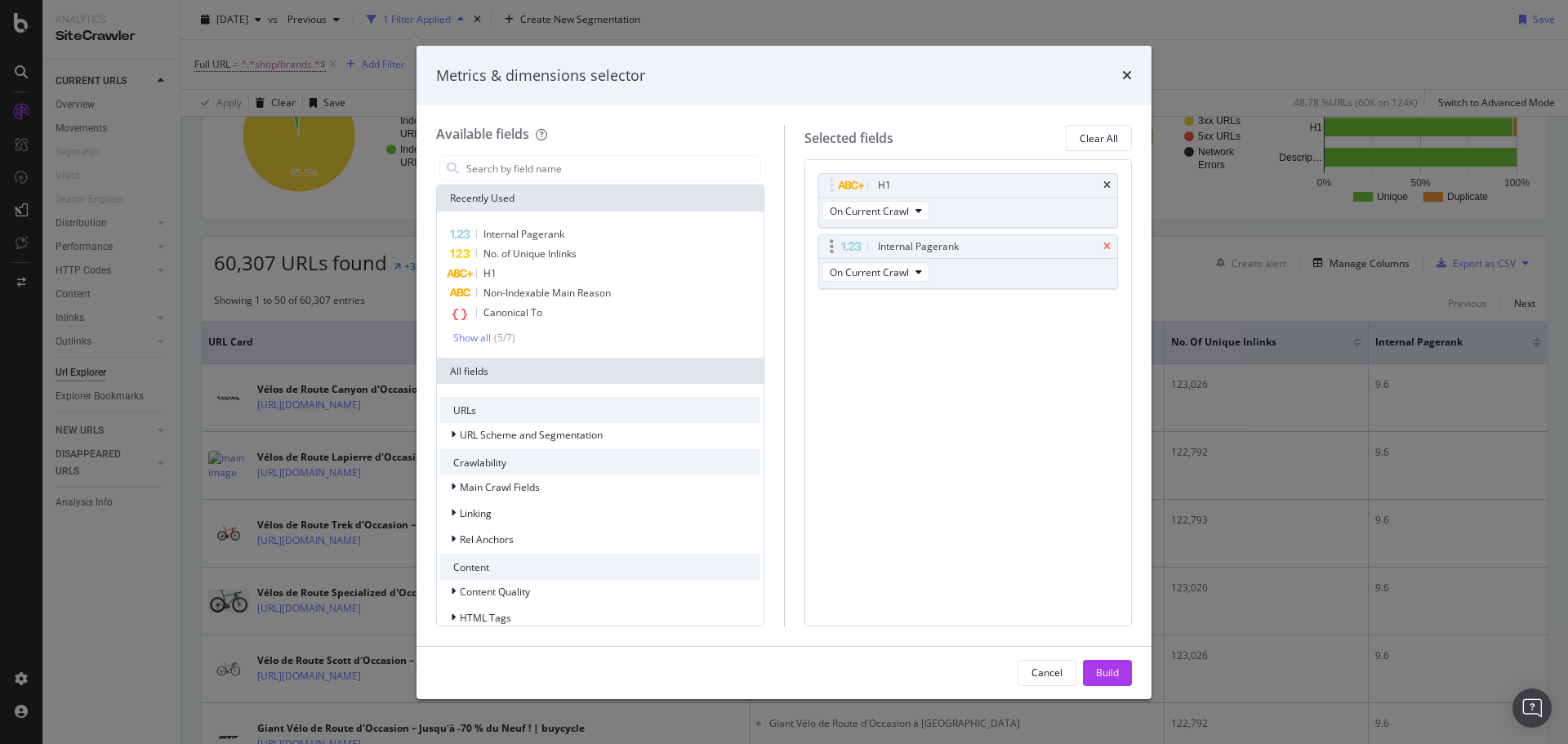
click at [1104, 246] on icon "times" at bounding box center [1107, 246] width 8 height 10
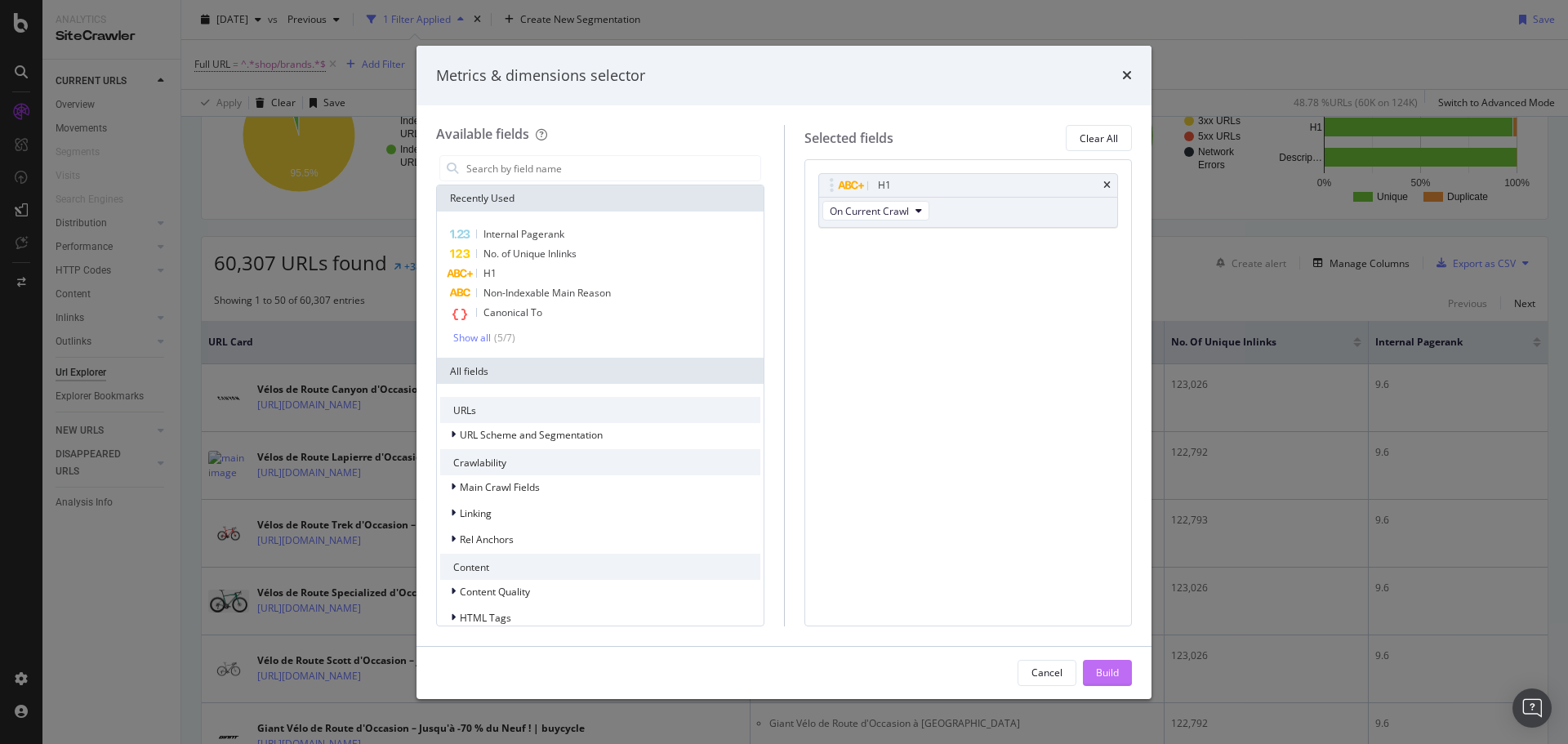
click at [1086, 666] on button "Build" at bounding box center [1107, 672] width 49 height 26
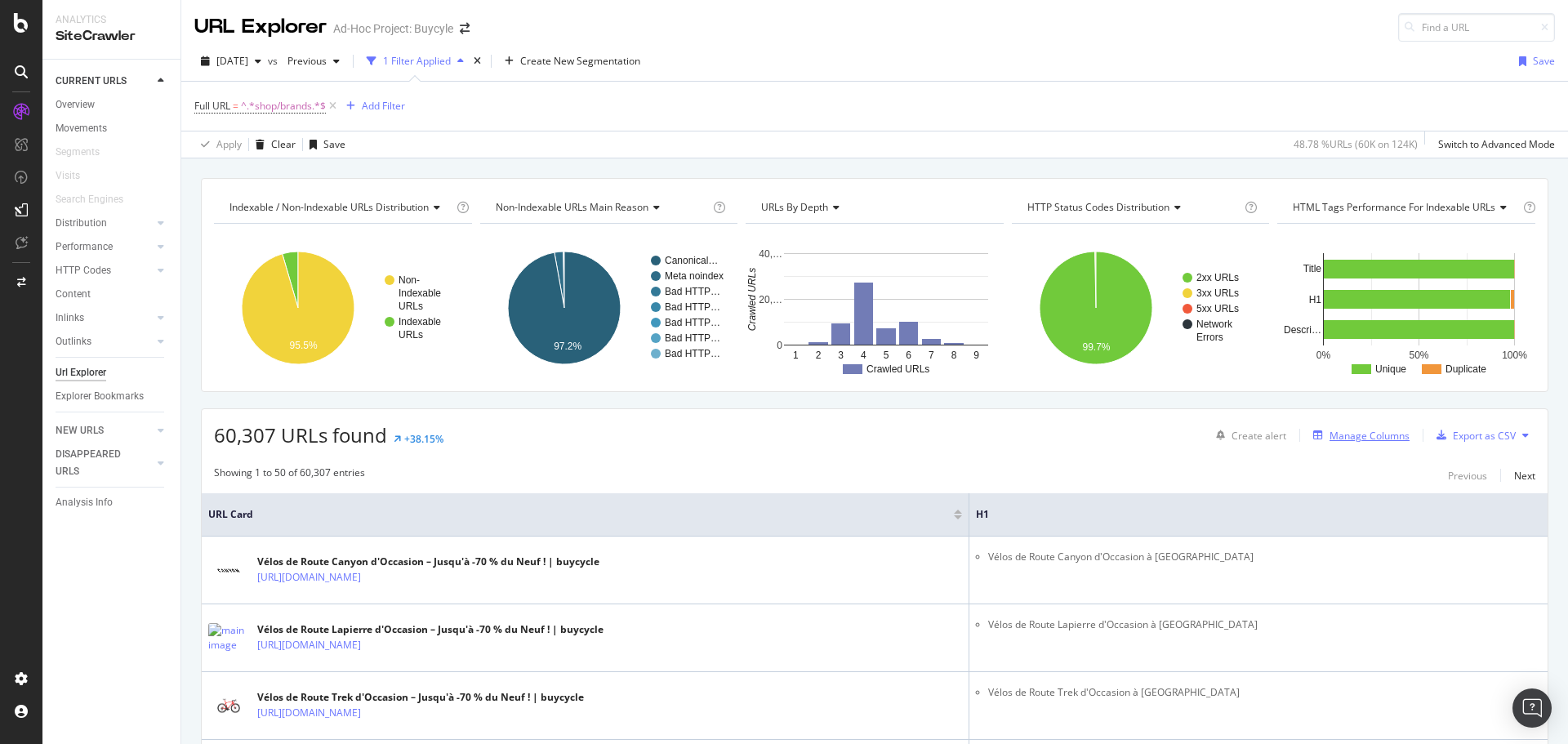
click at [1332, 441] on div "Manage Columns" at bounding box center [1370, 435] width 80 height 14
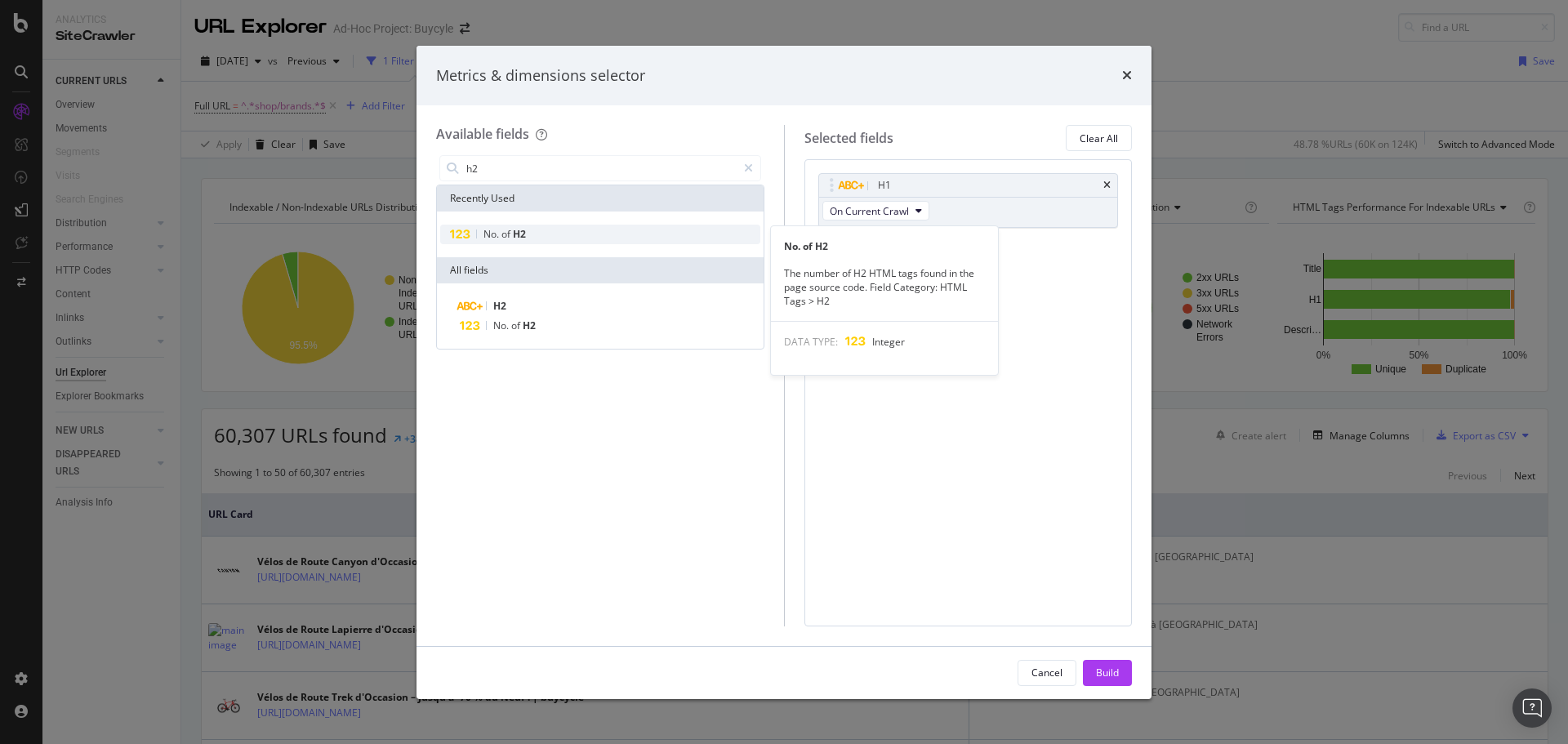
type input "h2"
click at [575, 233] on div "No. of H2" at bounding box center [600, 234] width 320 height 20
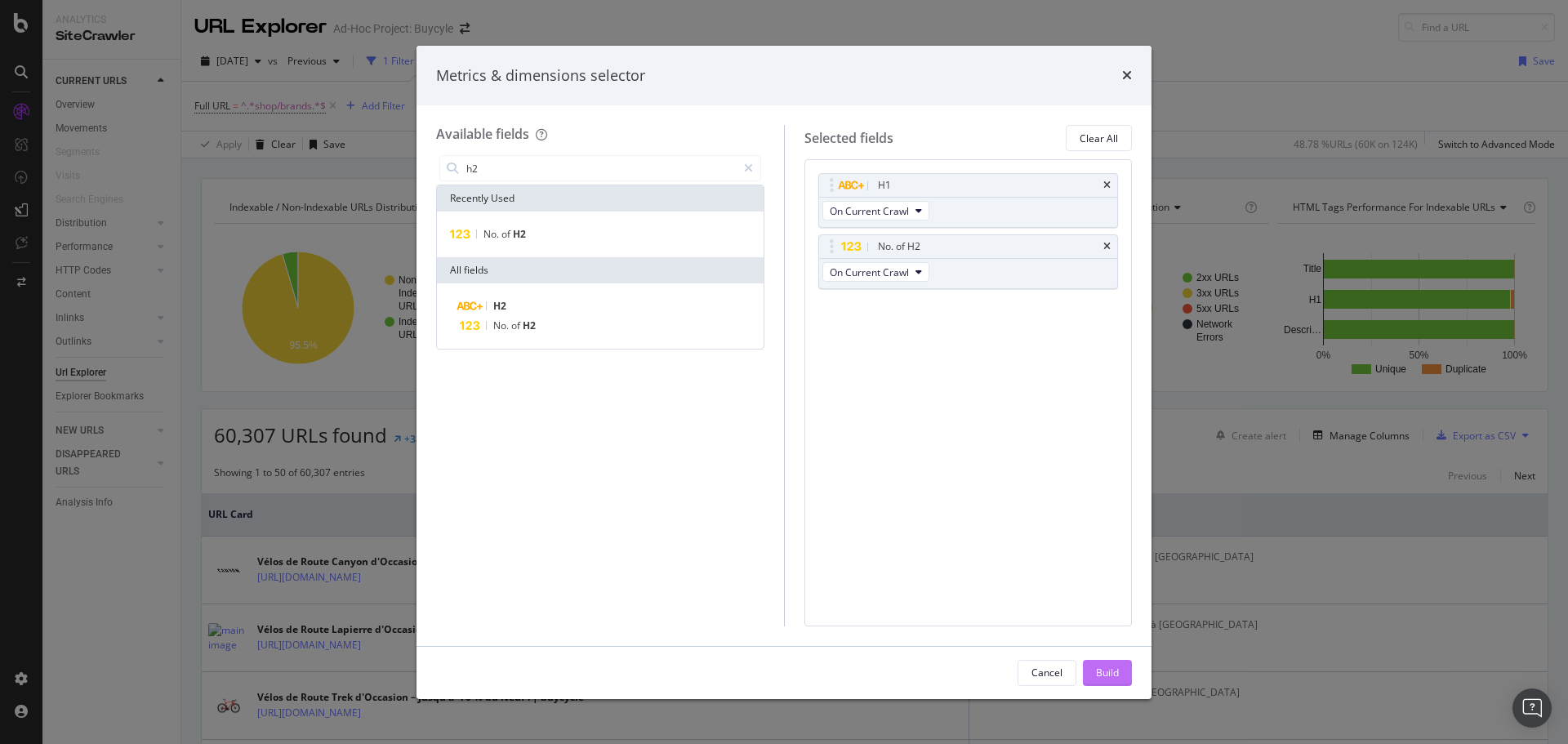
click at [1125, 668] on button "Build" at bounding box center [1107, 672] width 49 height 26
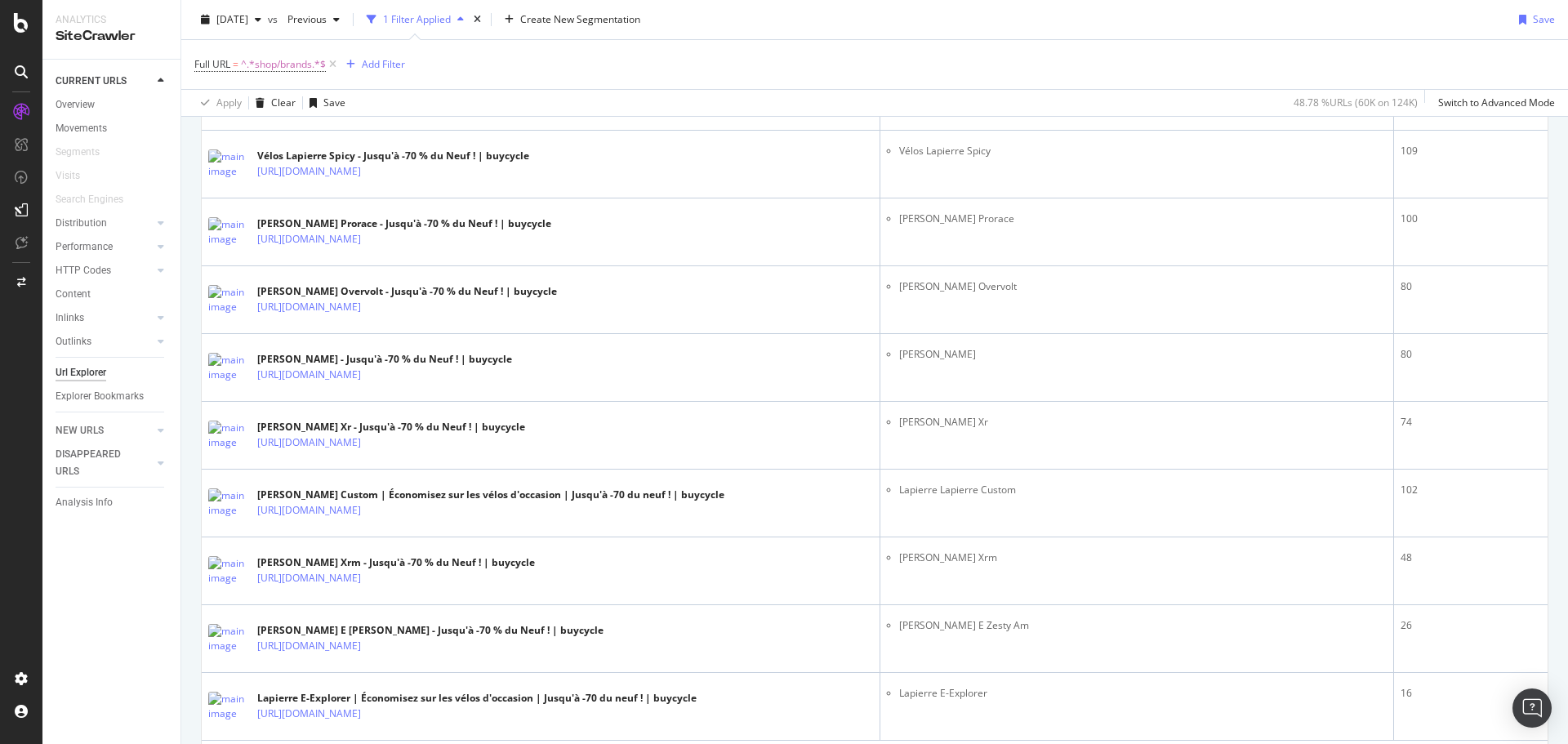
scroll to position [3275, 0]
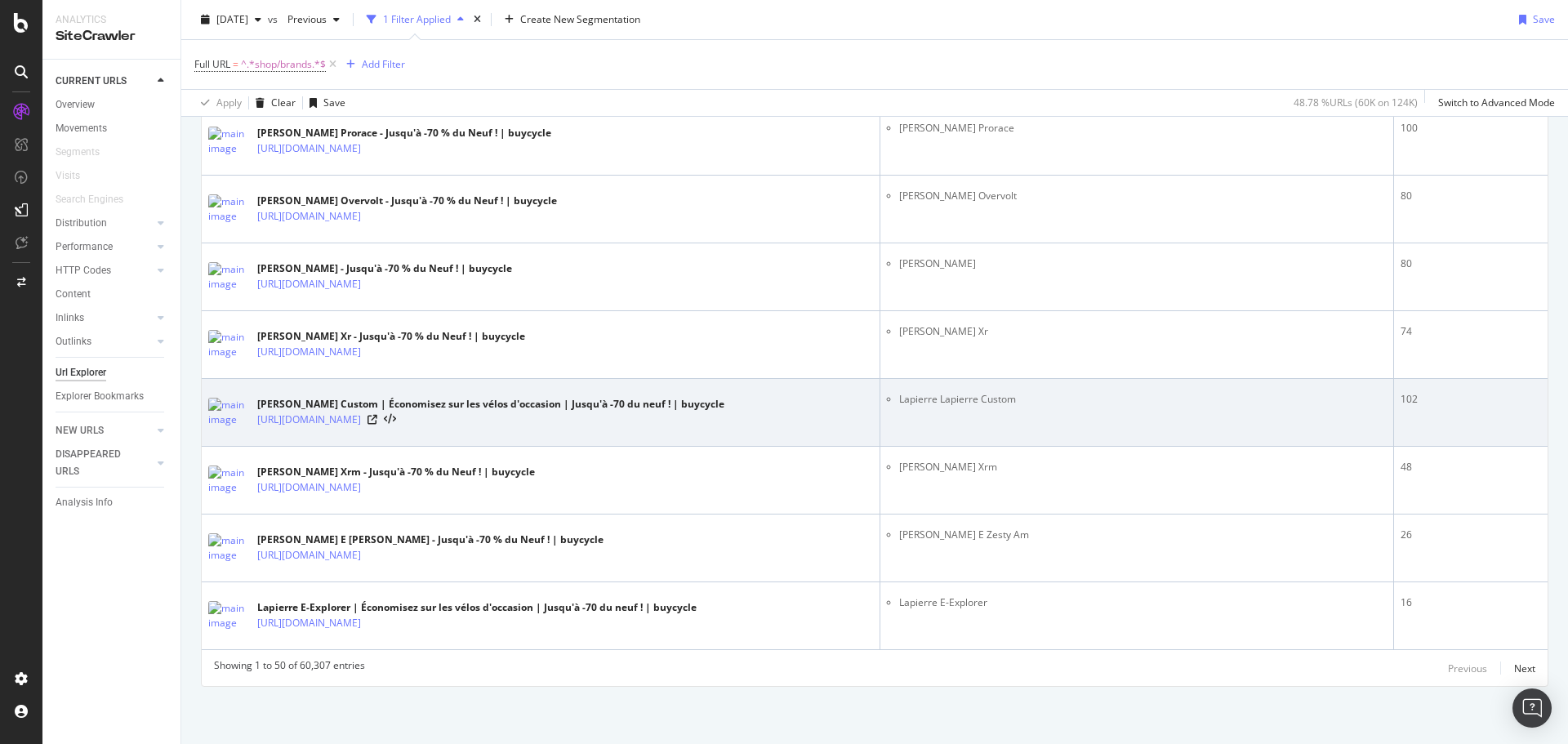
click at [396, 418] on div at bounding box center [382, 420] width 29 height 11
click at [377, 421] on icon at bounding box center [372, 420] width 10 height 10
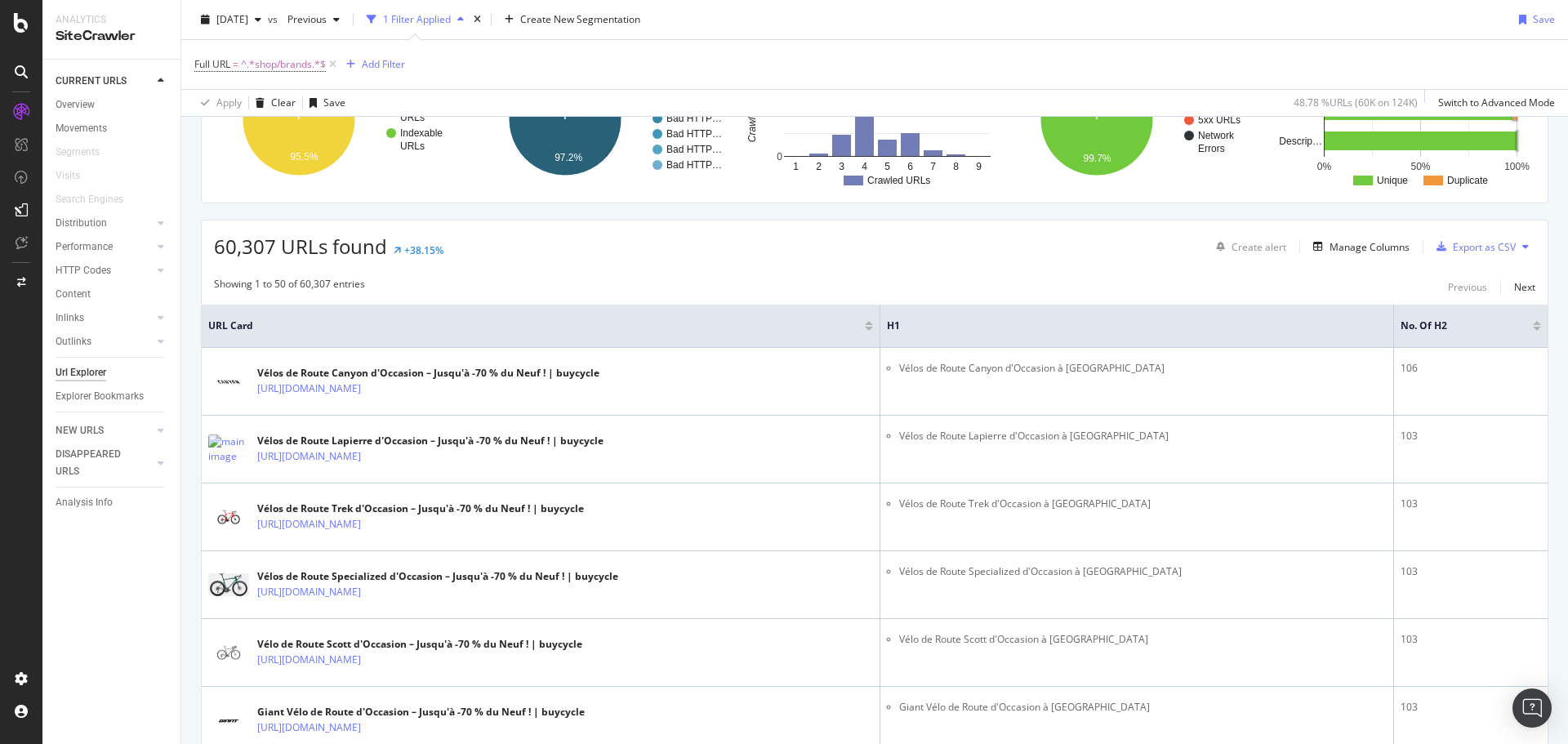
scroll to position [0, 0]
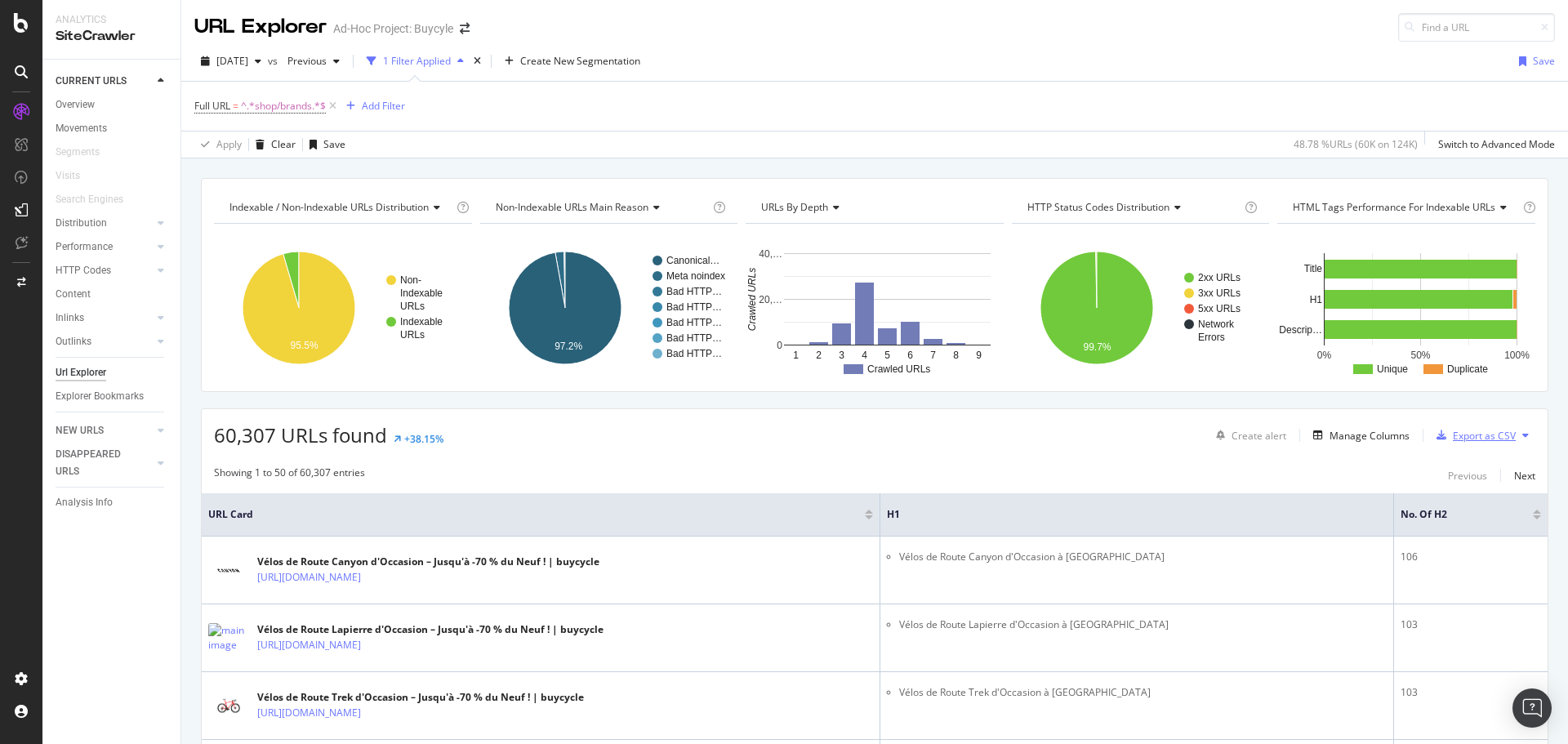
click at [1487, 441] on div "Export as CSV" at bounding box center [1484, 435] width 63 height 14
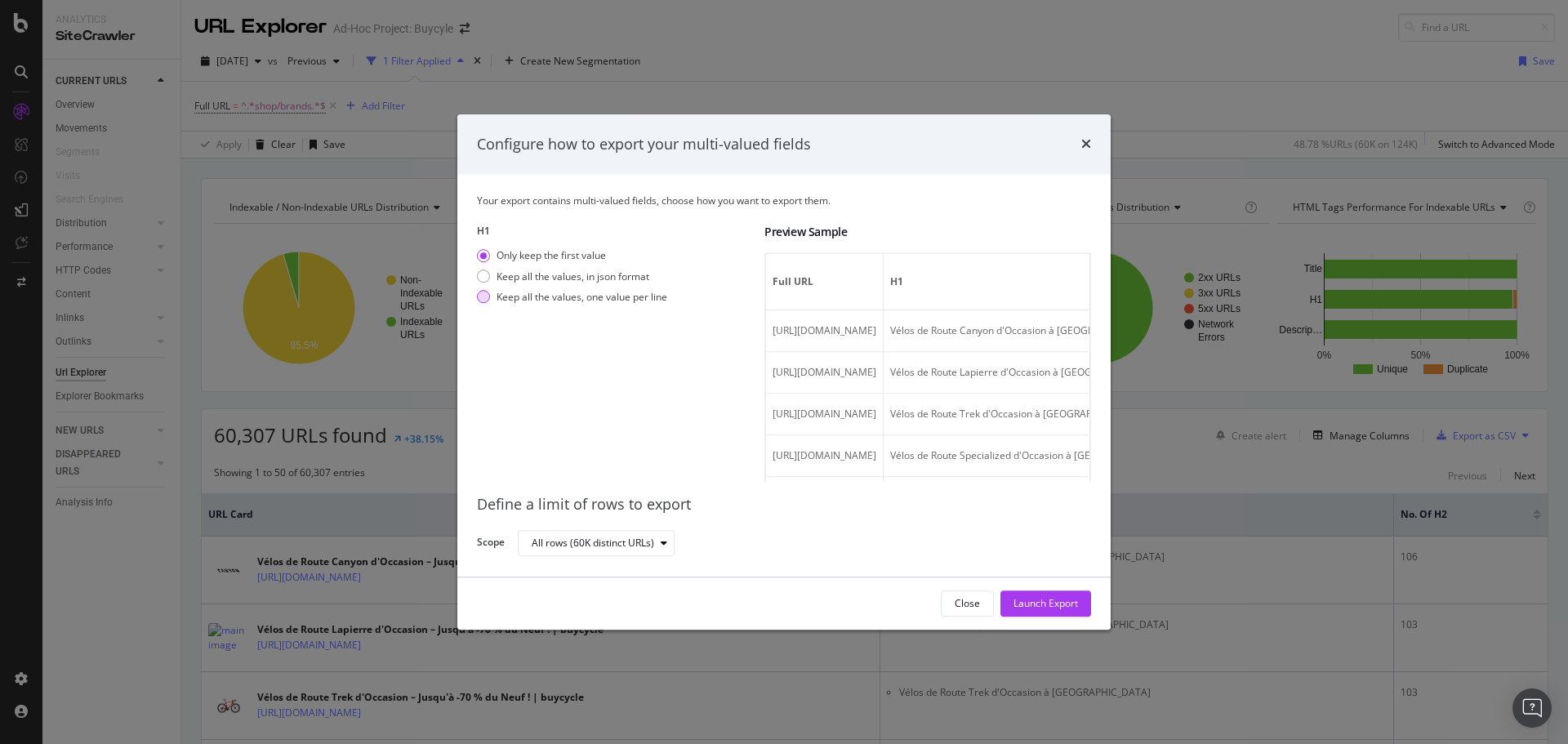
click at [485, 297] on div "modal" at bounding box center [484, 297] width 13 height 13
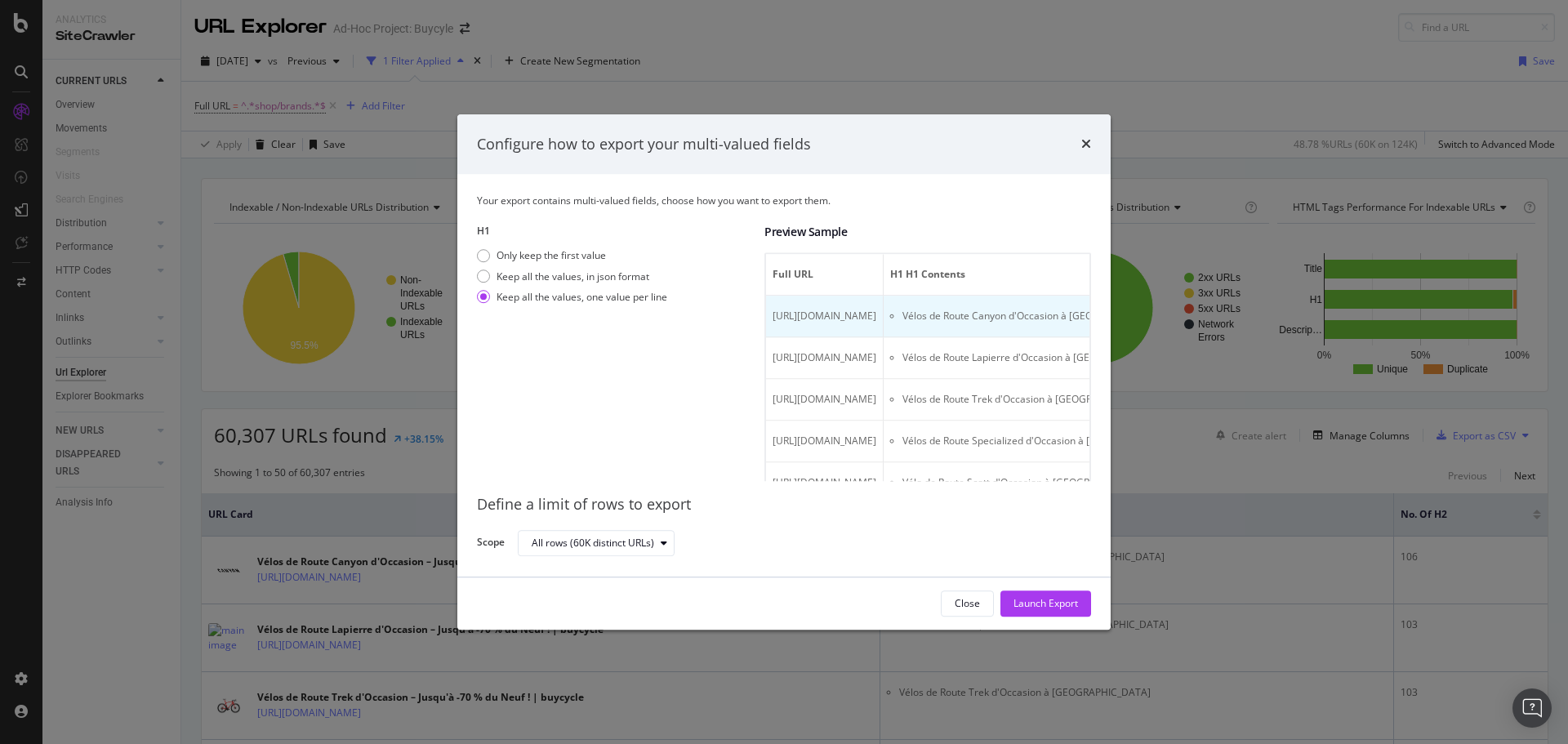
drag, startPoint x: 1047, startPoint y: 314, endPoint x: 982, endPoint y: 314, distance: 65.0
click at [877, 314] on span "https://buycycle.com/fr-fr/shop/brands/canyon/categories/road" at bounding box center [824, 316] width 104 height 14
click at [877, 320] on span "https://buycycle.com/fr-fr/shop/brands/canyon/categories/road" at bounding box center [824, 316] width 104 height 14
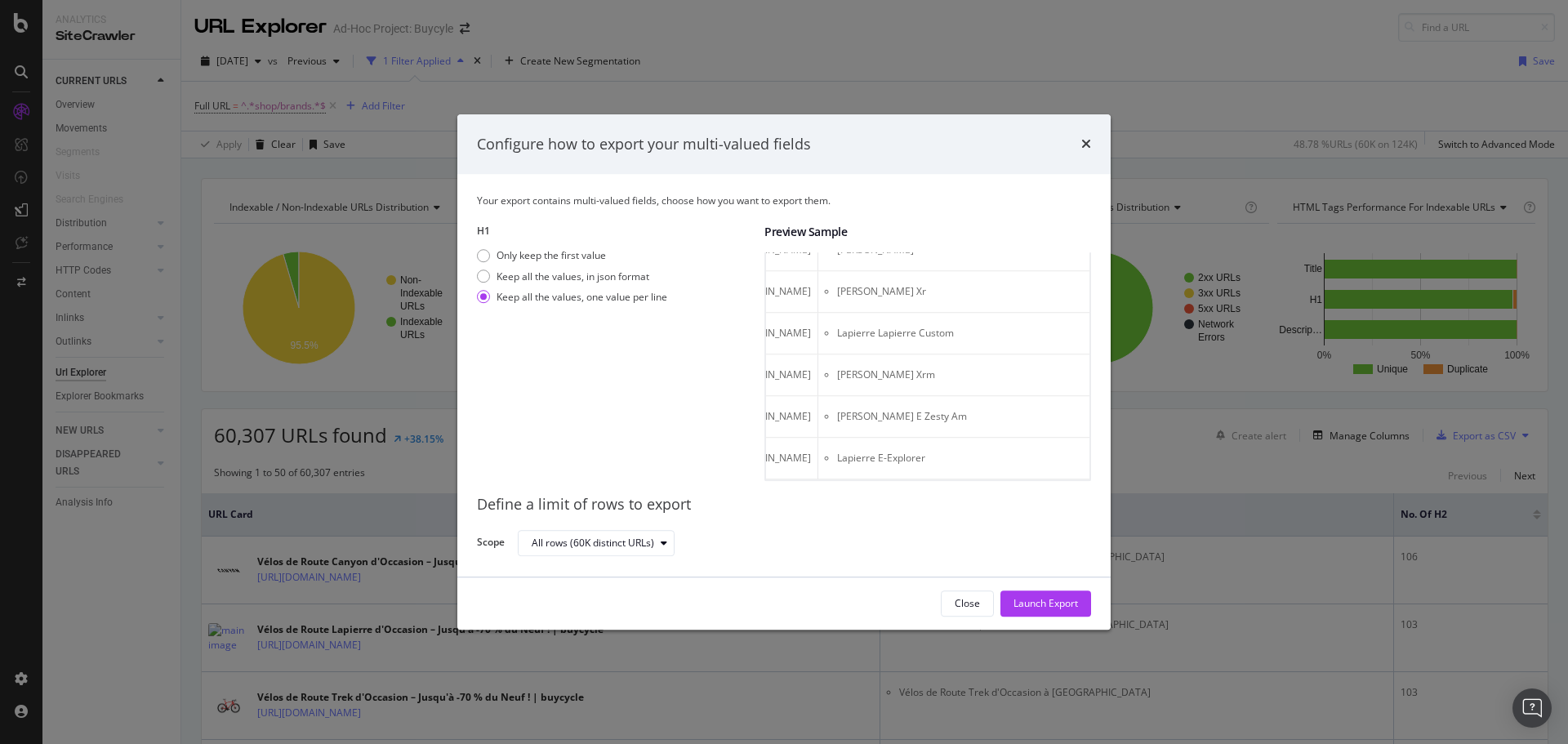
scroll to position [0, 98]
click at [1017, 602] on div "Launch Export" at bounding box center [1046, 603] width 65 height 14
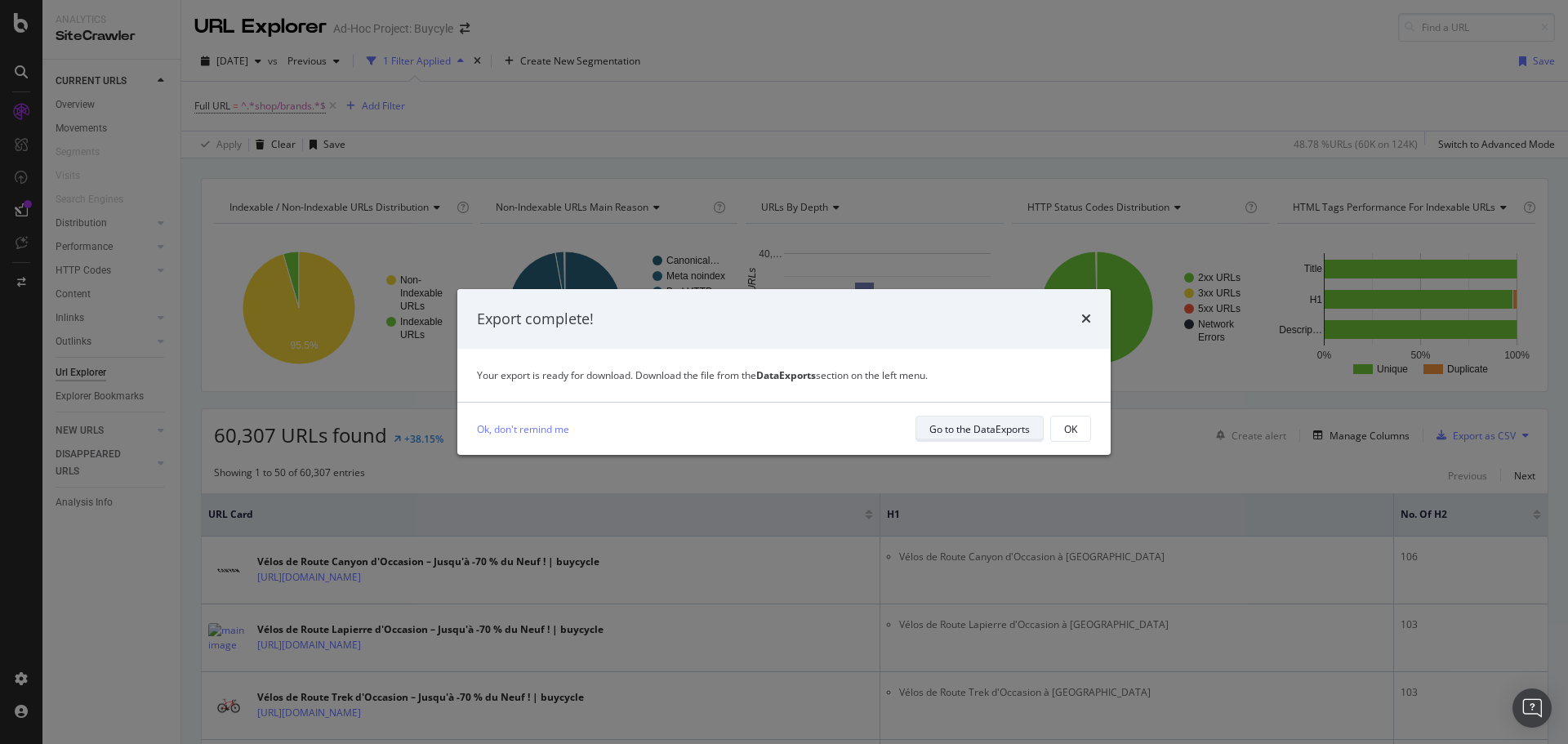
click at [958, 426] on div "Go to the DataExports" at bounding box center [980, 429] width 101 height 14
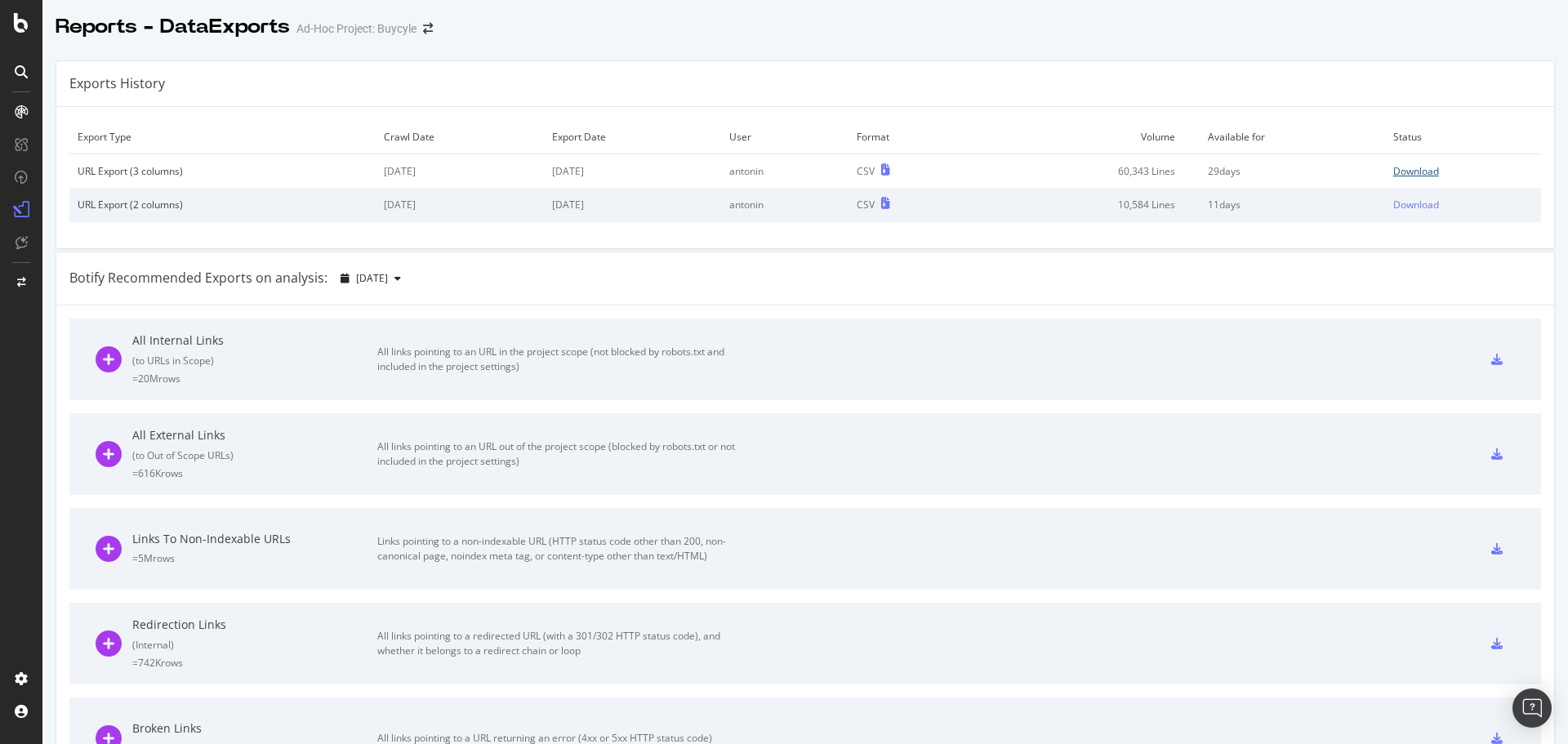
click at [1394, 175] on div "Download" at bounding box center [1417, 170] width 46 height 14
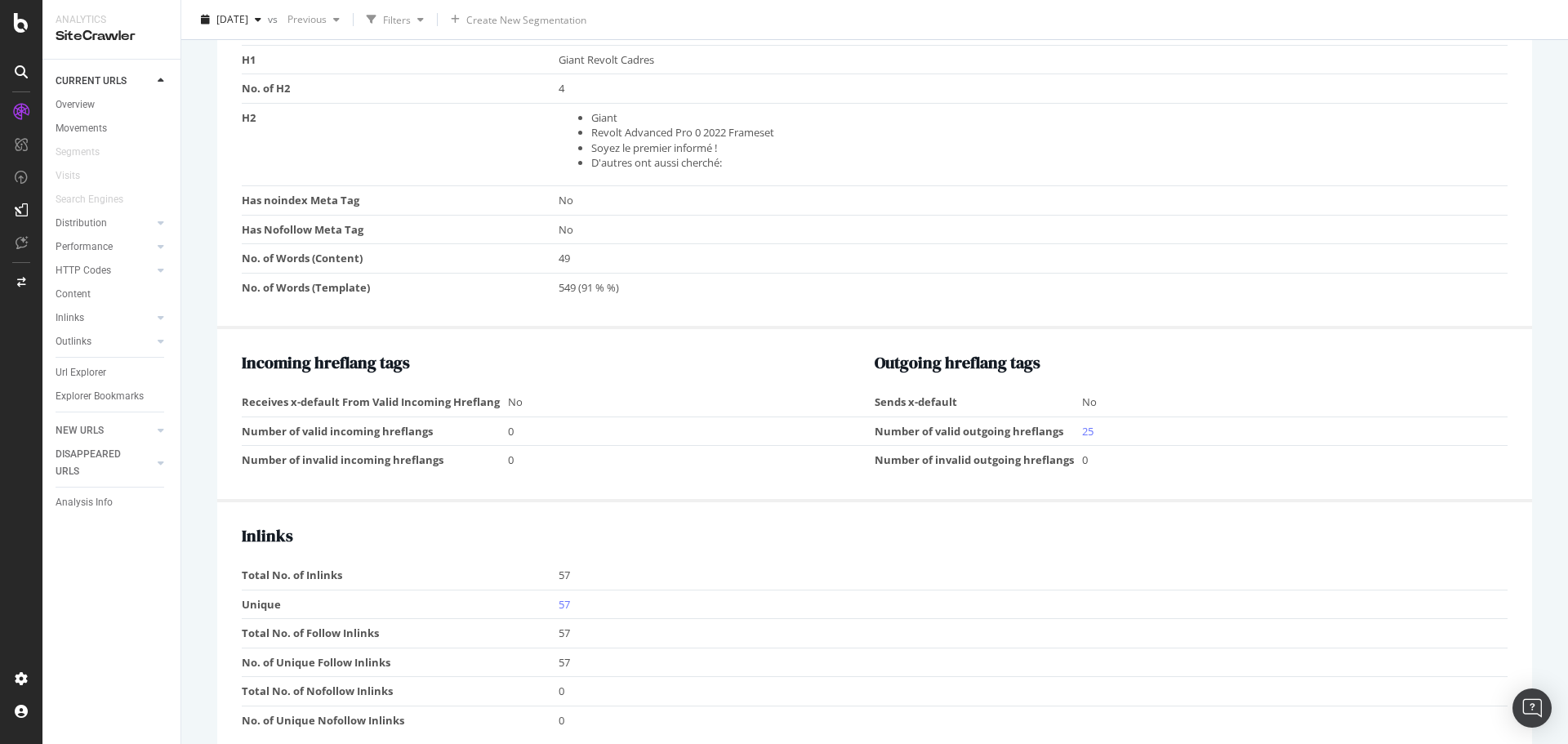
scroll to position [1388, 0]
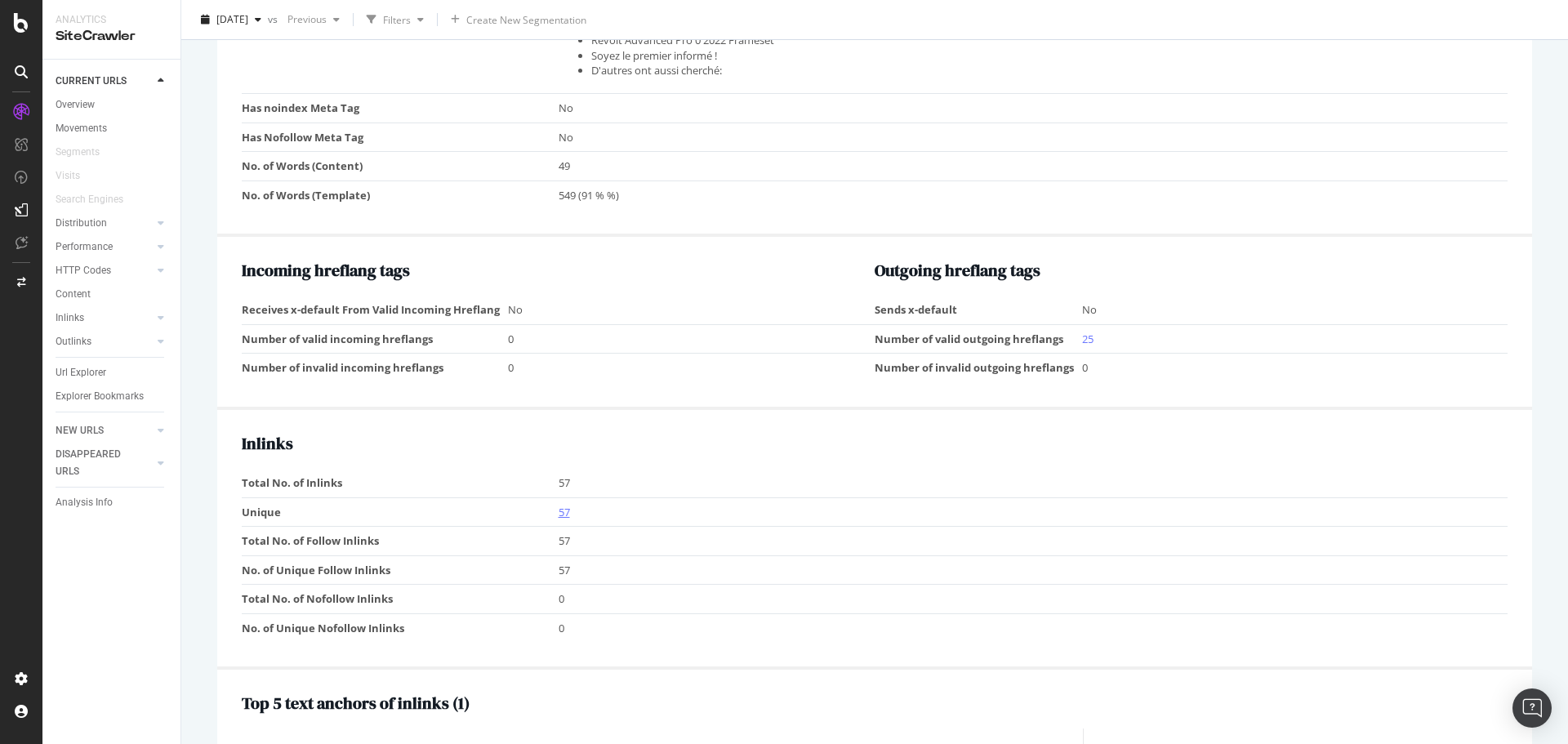
click at [560, 511] on link "57" at bounding box center [565, 511] width 11 height 14
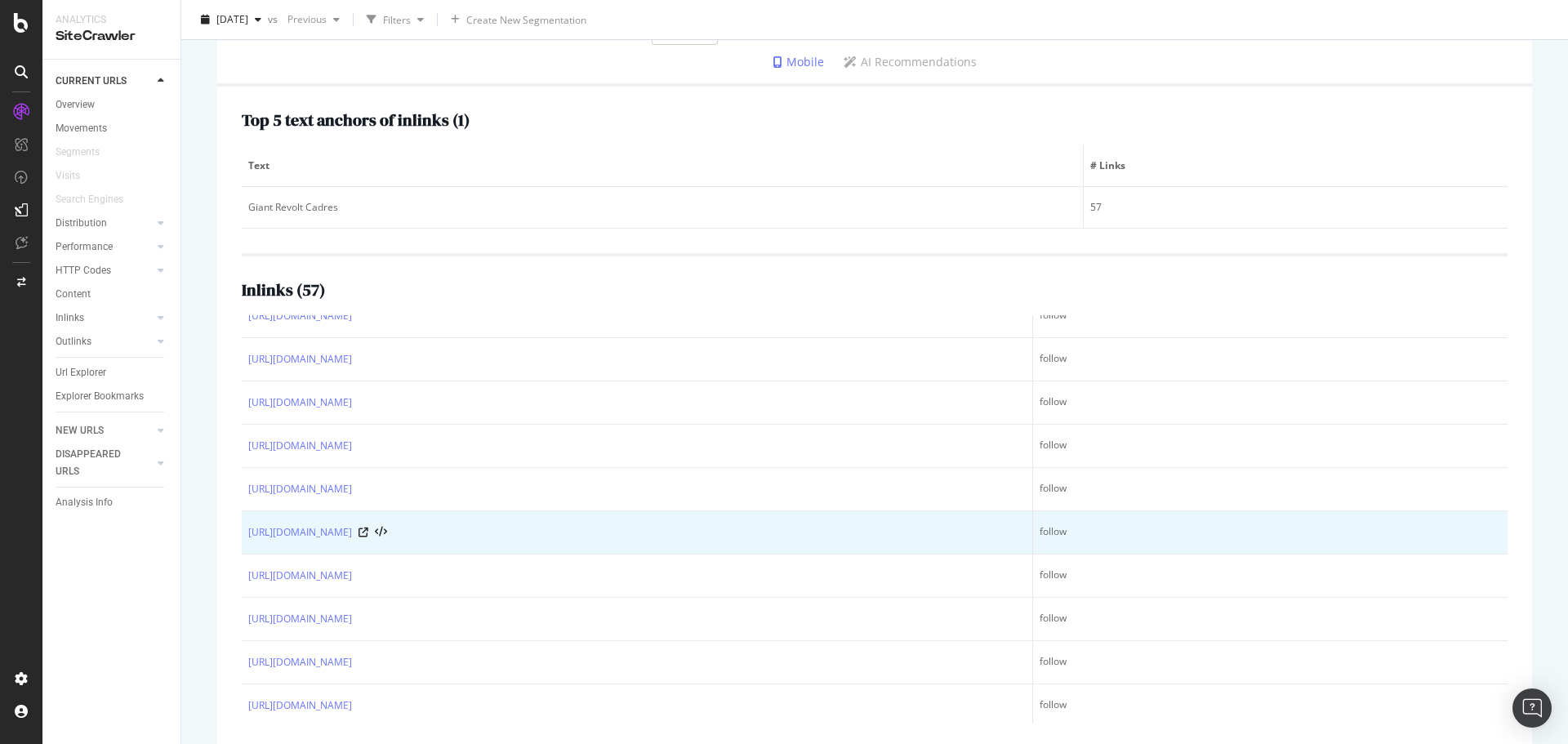
scroll to position [245, 0]
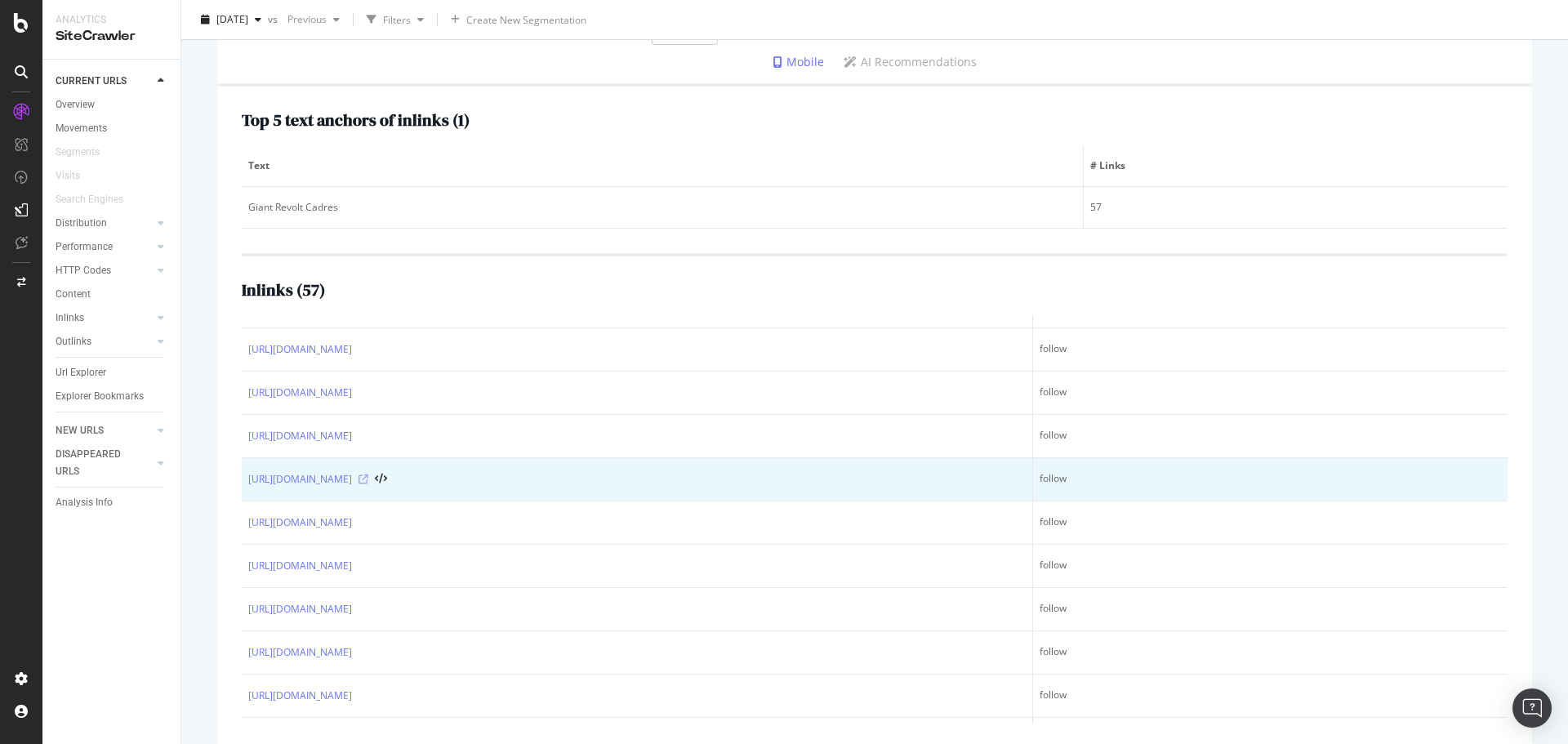
click at [368, 481] on icon at bounding box center [364, 480] width 10 height 10
